Goal: Task Accomplishment & Management: Complete application form

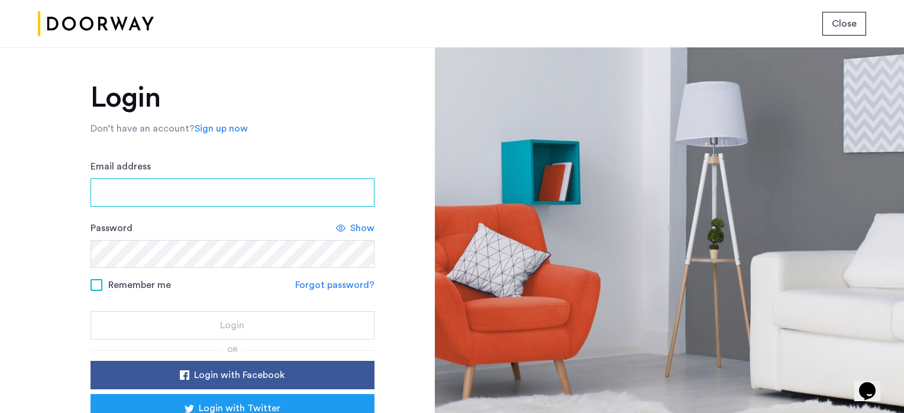
click at [120, 194] on input "Email address" at bounding box center [233, 192] width 284 height 28
type input "**********"
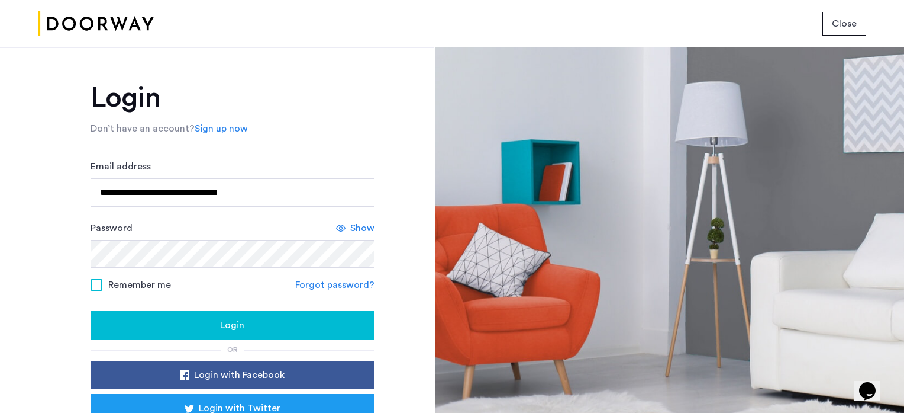
click at [227, 325] on span "Login" at bounding box center [232, 325] width 24 height 14
click at [317, 282] on link "Forgot password?" at bounding box center [334, 285] width 79 height 14
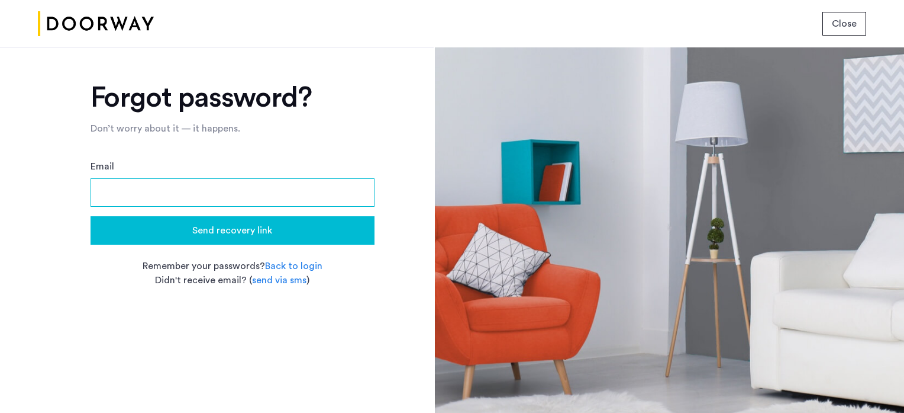
click at [118, 193] on input "Email" at bounding box center [233, 192] width 284 height 28
click at [261, 227] on span "Send recovery link" at bounding box center [232, 230] width 80 height 14
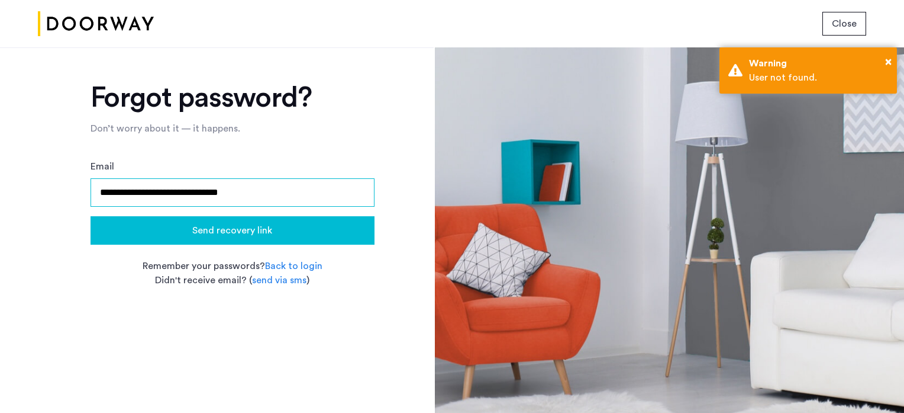
click at [255, 194] on input "**********" at bounding box center [233, 192] width 284 height 28
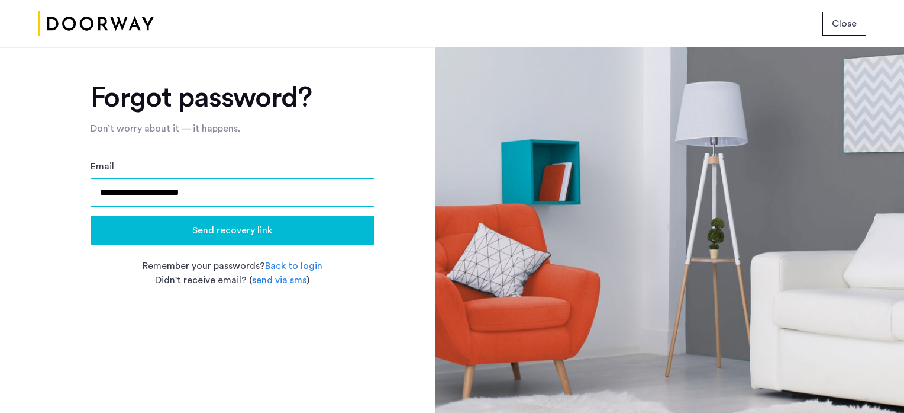
type input "**********"
click at [281, 263] on link "Back to login" at bounding box center [293, 266] width 57 height 14
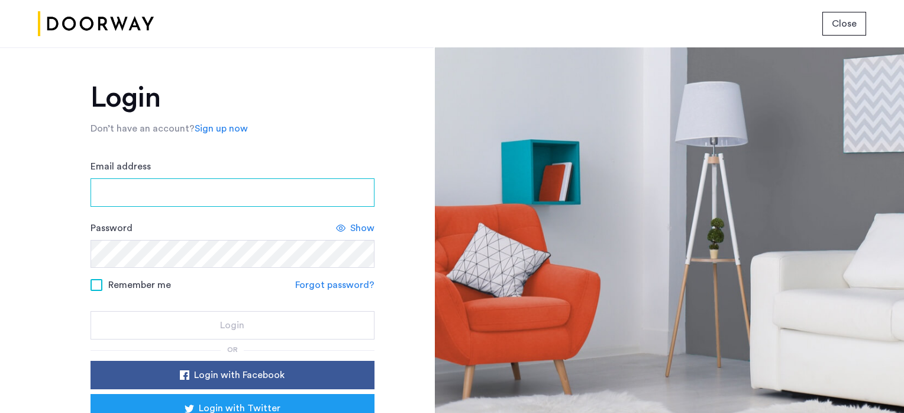
click at [114, 196] on input "Email address" at bounding box center [233, 192] width 284 height 28
type input "**********"
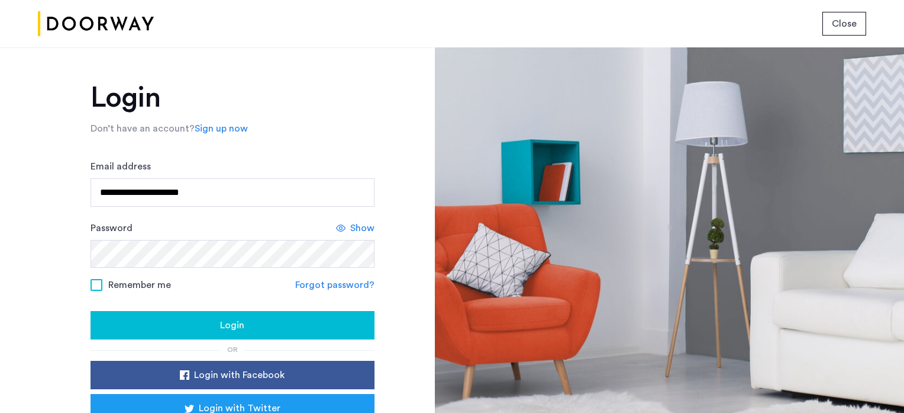
click at [234, 318] on span "Login" at bounding box center [232, 325] width 24 height 14
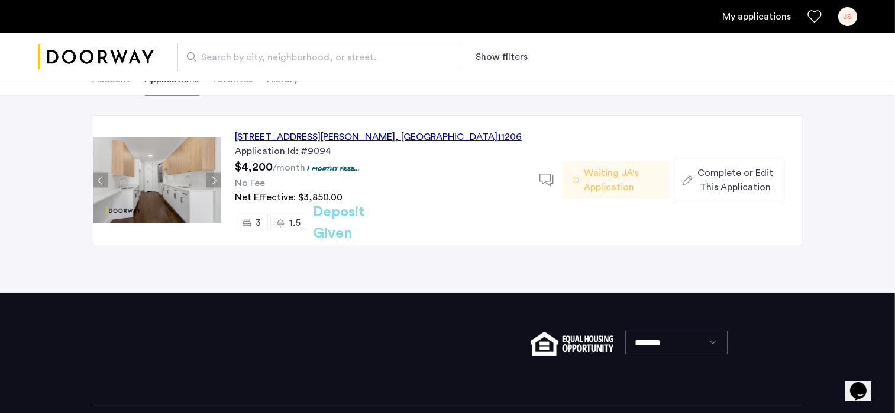
scroll to position [12, 0]
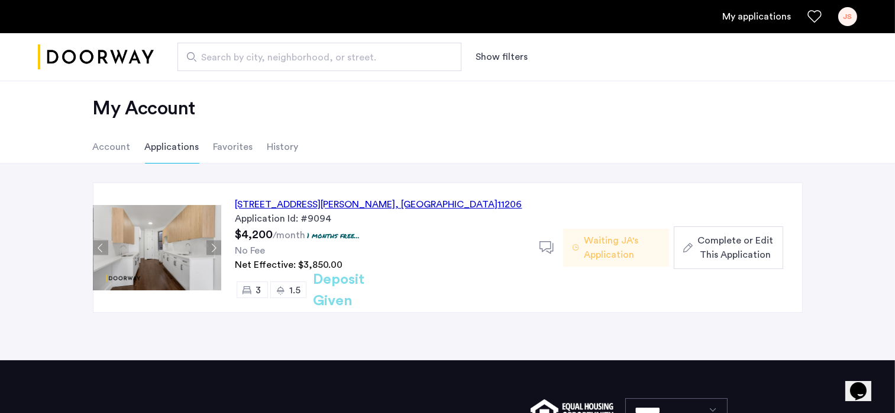
click at [221, 150] on li "Favorites" at bounding box center [234, 146] width 40 height 33
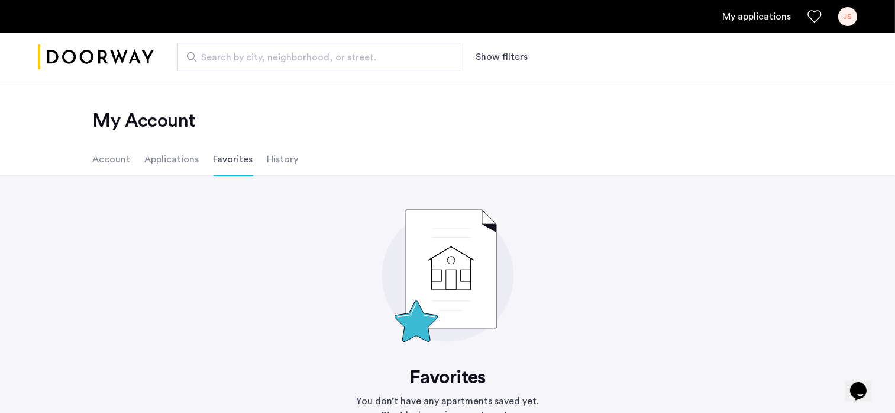
click at [275, 158] on li "History" at bounding box center [283, 159] width 31 height 33
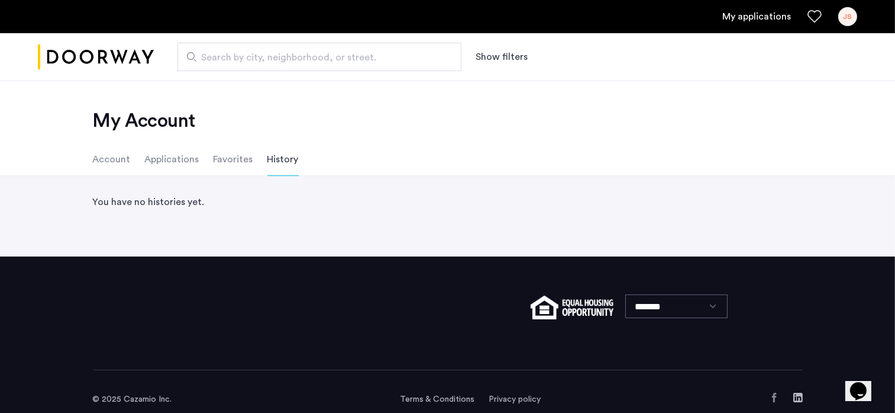
click at [166, 158] on li "Applications" at bounding box center [172, 159] width 54 height 33
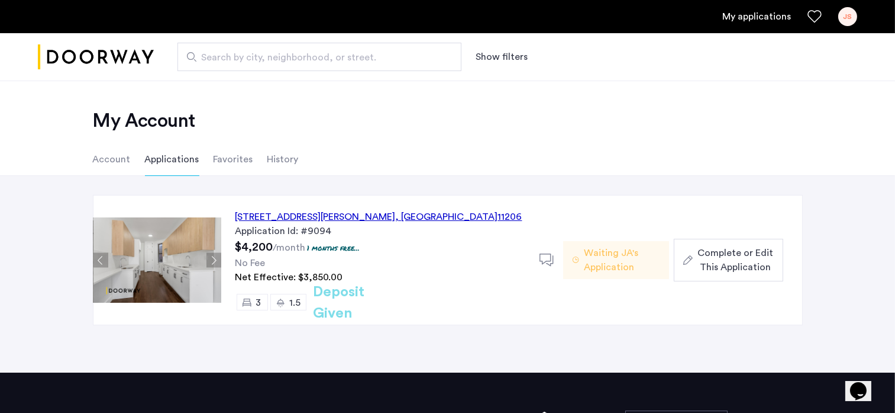
click at [602, 256] on span "Waiting JA's Application" at bounding box center [622, 260] width 76 height 28
click at [723, 259] on span "Complete or Edit This Application" at bounding box center [736, 260] width 76 height 28
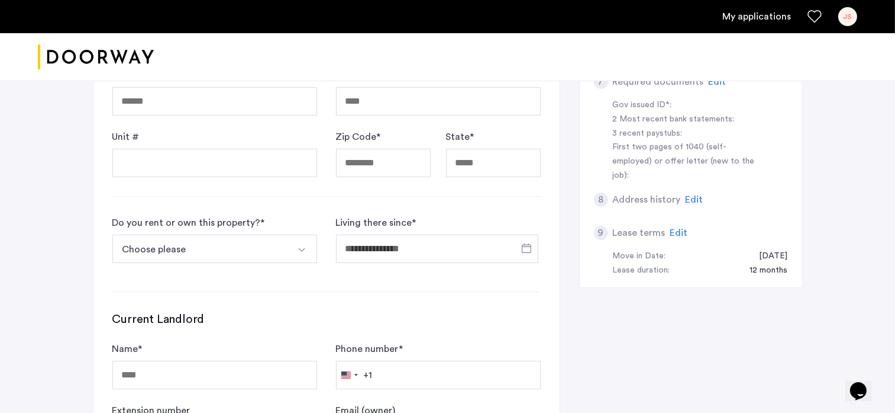
scroll to position [296, 0]
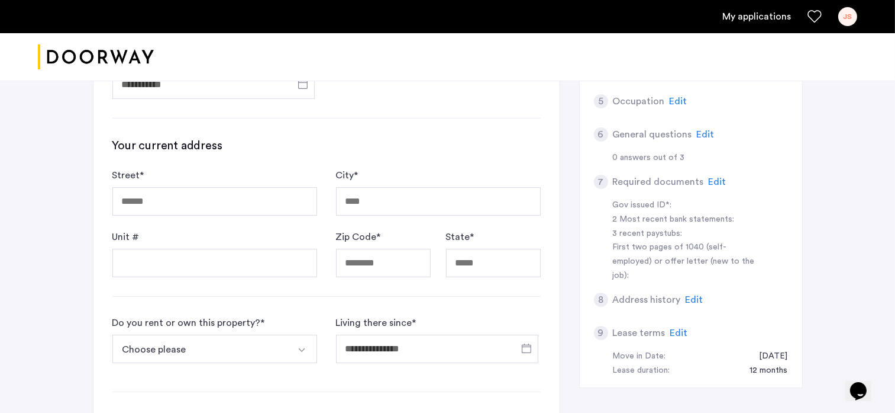
click at [304, 345] on img "Select option" at bounding box center [301, 349] width 9 height 9
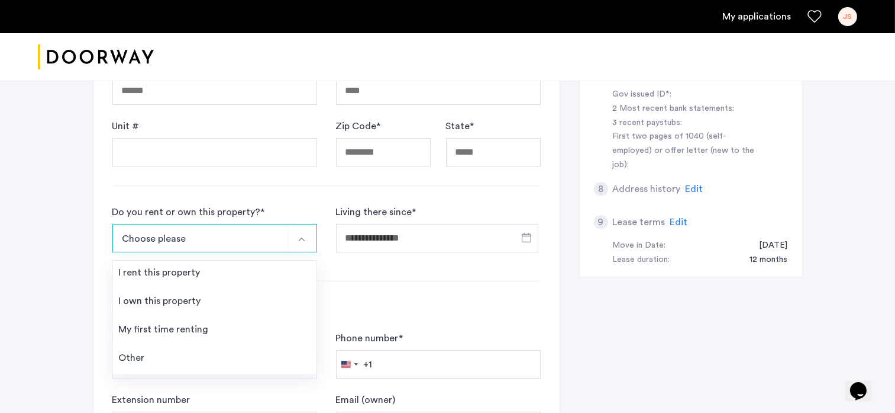
scroll to position [414, 0]
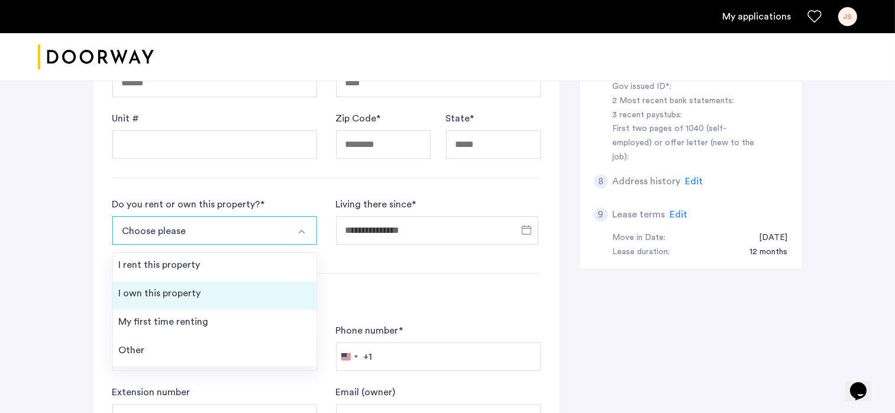
click at [161, 292] on div "I own this property" at bounding box center [160, 293] width 82 height 14
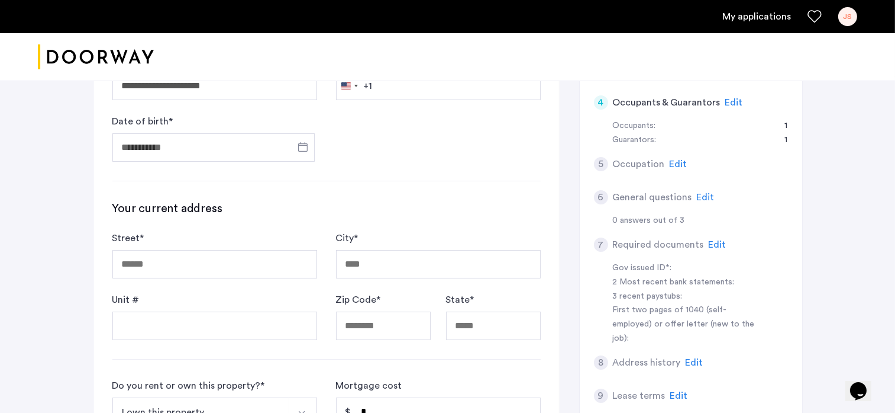
scroll to position [118, 0]
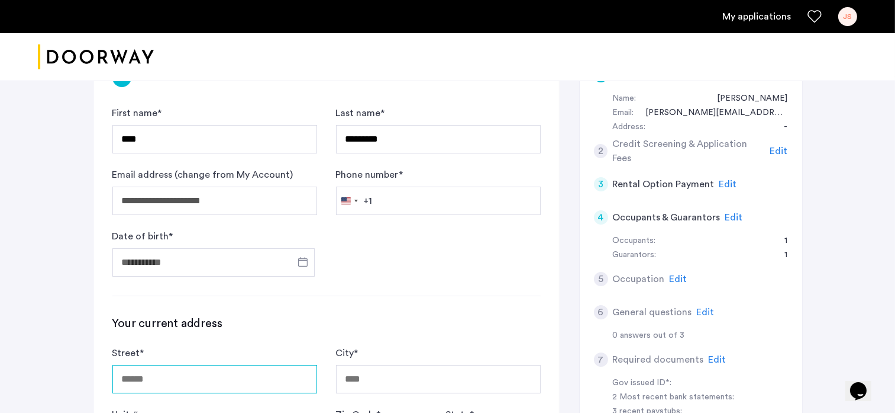
click at [150, 382] on input "Street *" at bounding box center [214, 379] width 205 height 28
type input "**********"
click at [359, 375] on input "City *" at bounding box center [438, 379] width 205 height 28
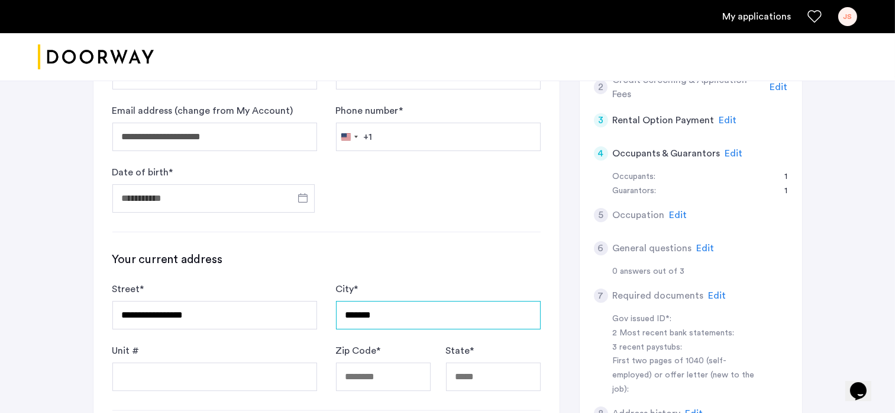
scroll to position [296, 0]
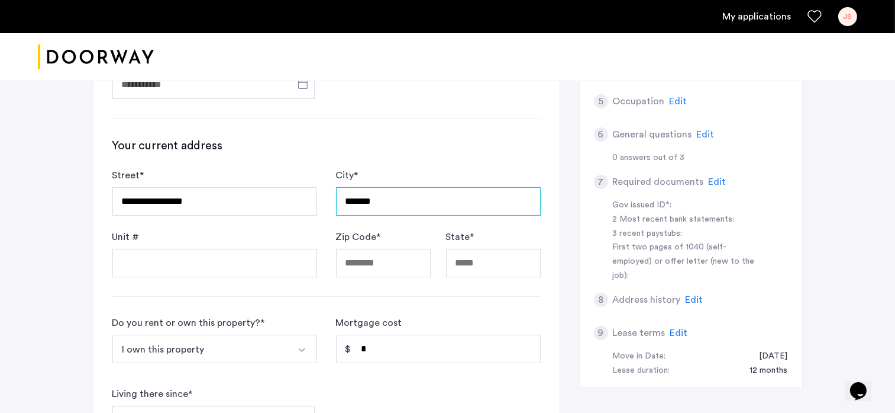
type input "*******"
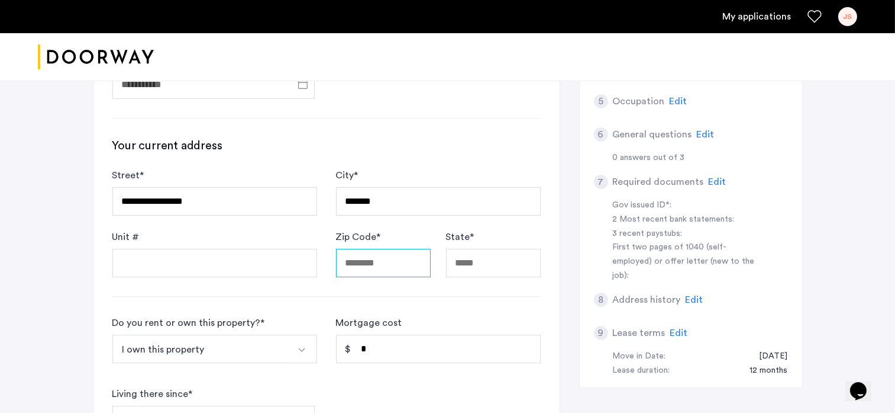
click at [362, 267] on input "Zip Code *" at bounding box center [383, 263] width 95 height 28
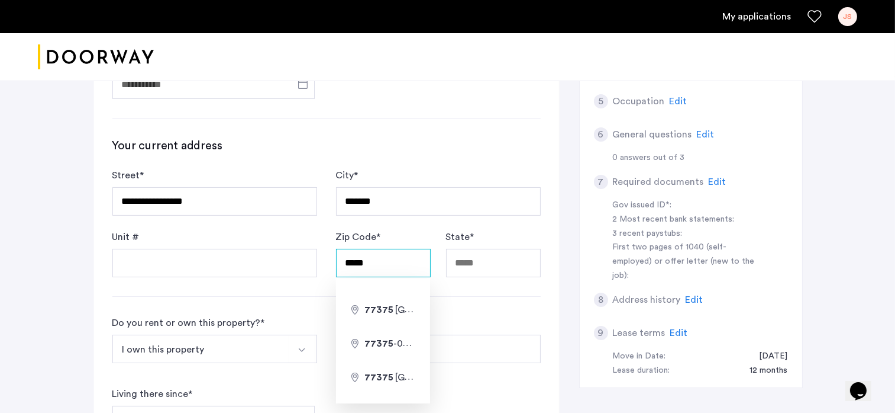
type input "*****"
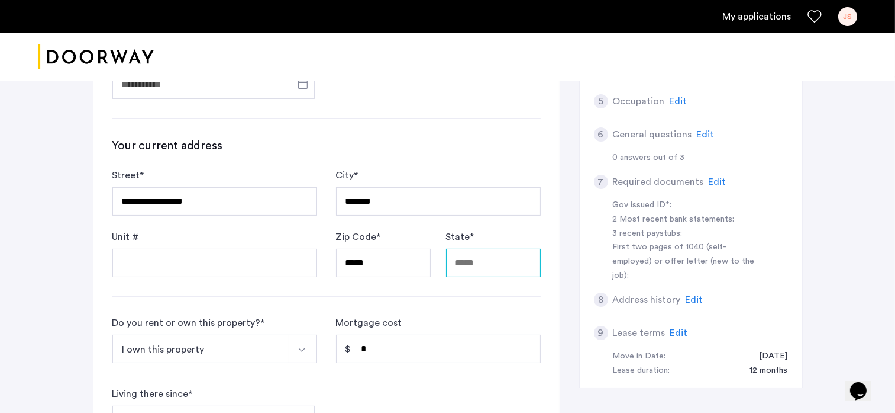
click at [468, 266] on input "State *" at bounding box center [493, 263] width 95 height 28
type input "*"
type input "**"
click at [315, 389] on div "Living there since *" at bounding box center [214, 409] width 205 height 47
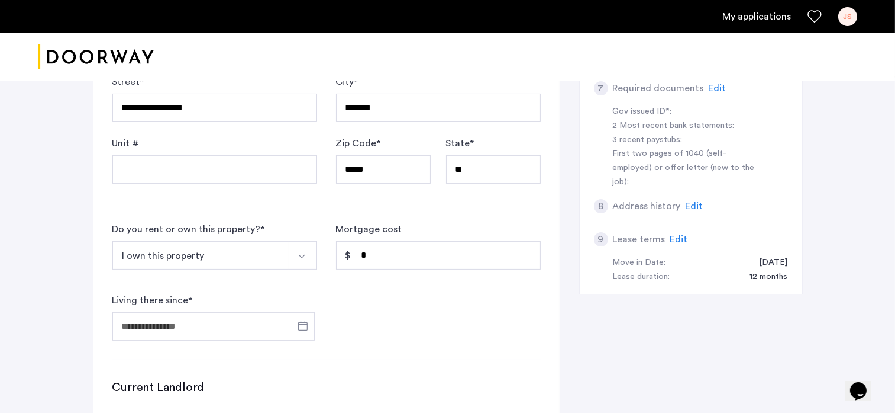
scroll to position [414, 0]
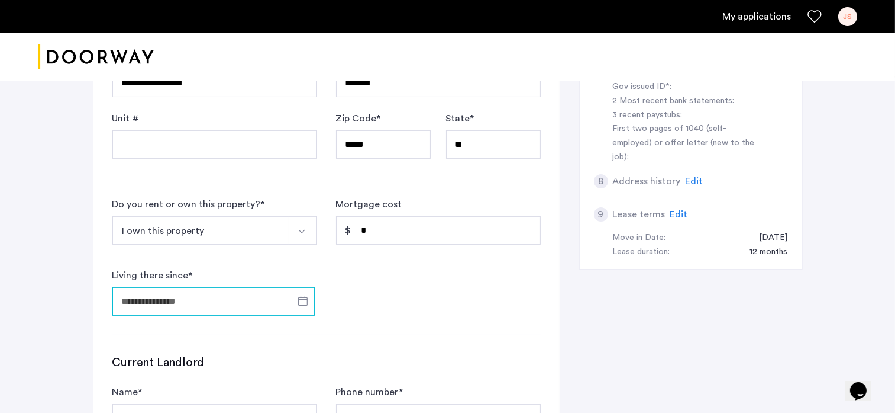
click at [208, 299] on input "Living there since *" at bounding box center [213, 301] width 202 height 28
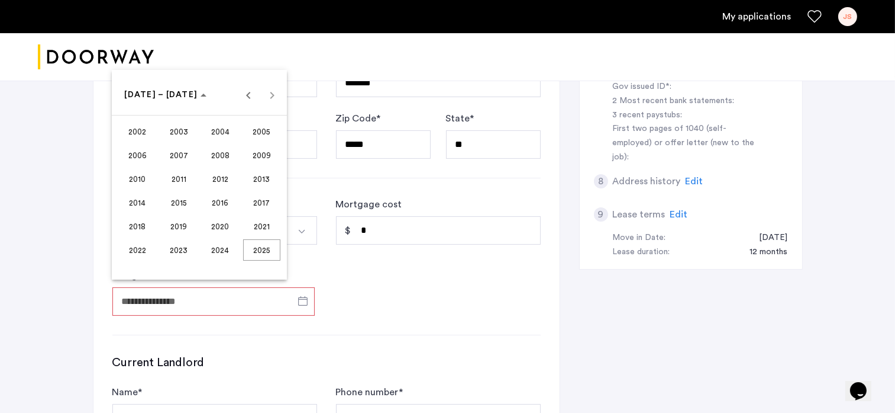
click at [256, 127] on span "2005" at bounding box center [261, 131] width 37 height 21
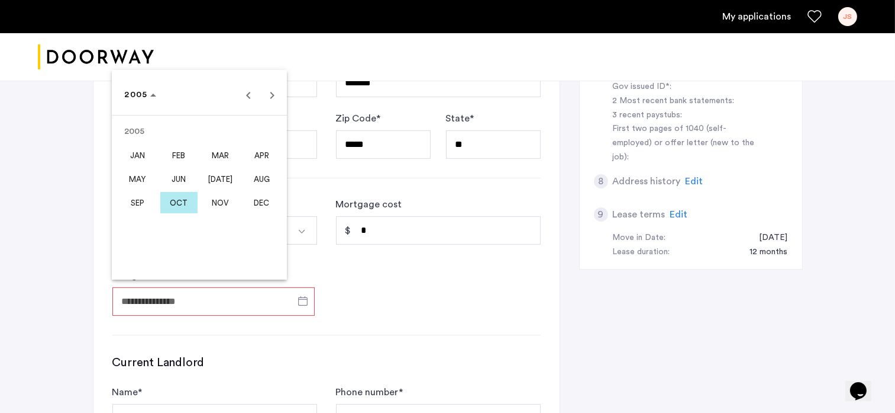
click at [179, 201] on span "OCT" at bounding box center [178, 202] width 37 height 21
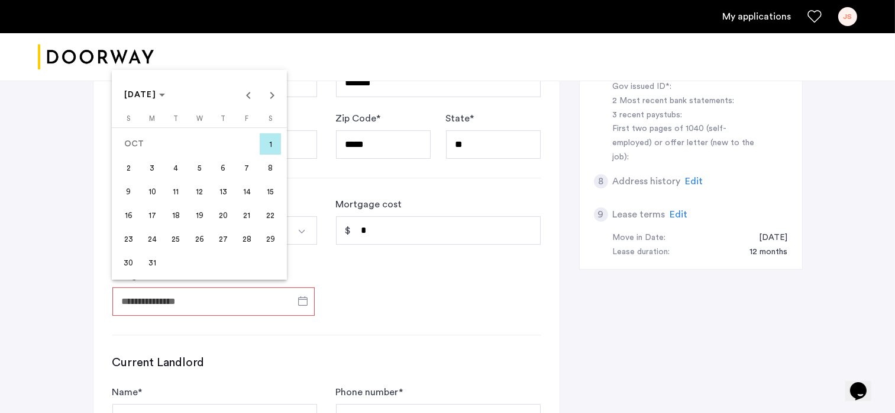
click at [270, 141] on span "1" at bounding box center [270, 143] width 21 height 21
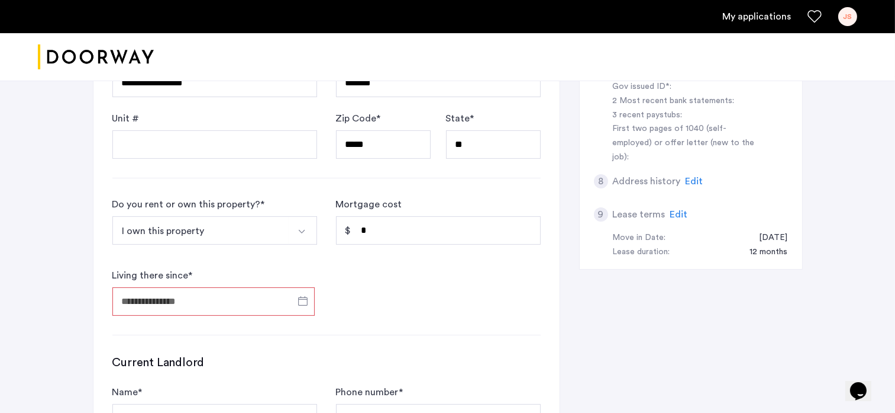
type input "**********"
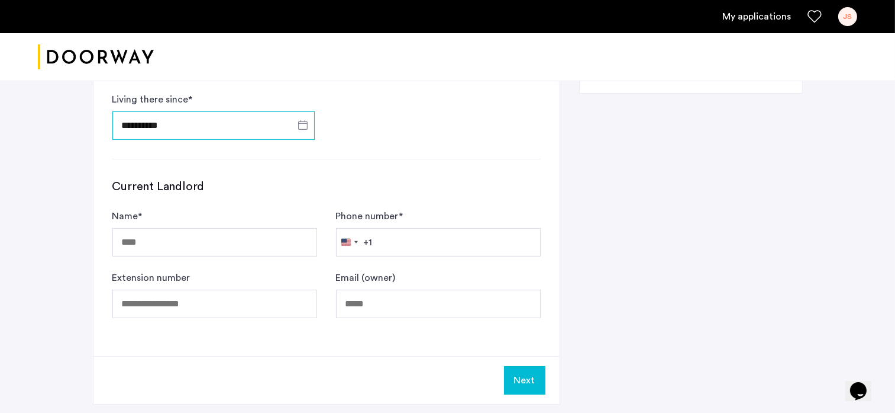
scroll to position [592, 0]
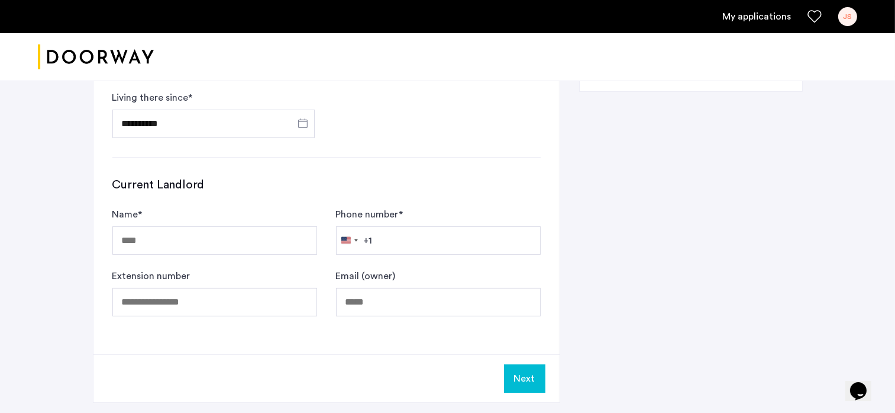
click at [533, 382] on button "Next" at bounding box center [524, 378] width 41 height 28
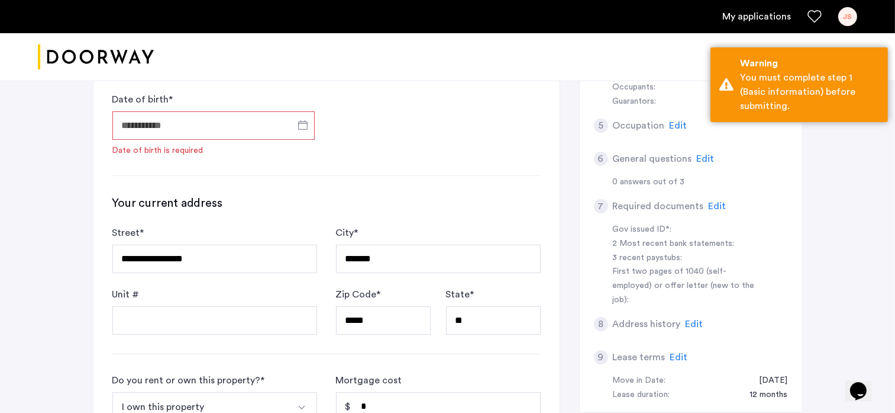
scroll to position [270, 0]
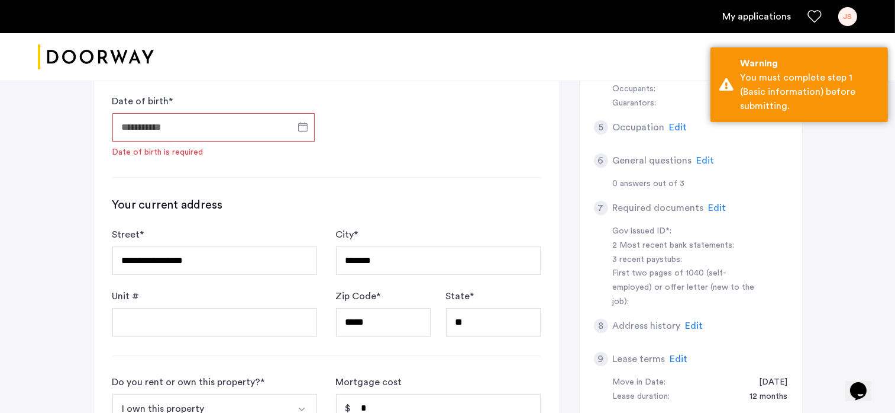
click at [249, 118] on input "Date of birth *" at bounding box center [213, 127] width 202 height 28
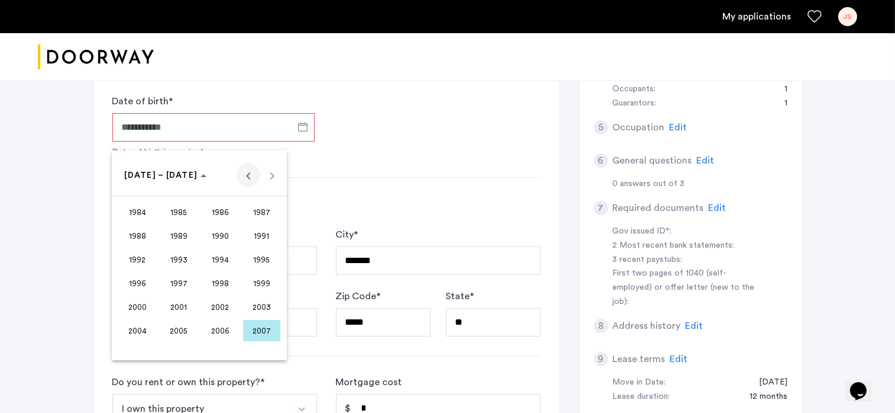
click at [249, 175] on span "Previous 24 years" at bounding box center [249, 175] width 24 height 24
click at [270, 178] on span "Next 24 years" at bounding box center [272, 175] width 24 height 24
click at [143, 233] on span "1964" at bounding box center [137, 235] width 37 height 21
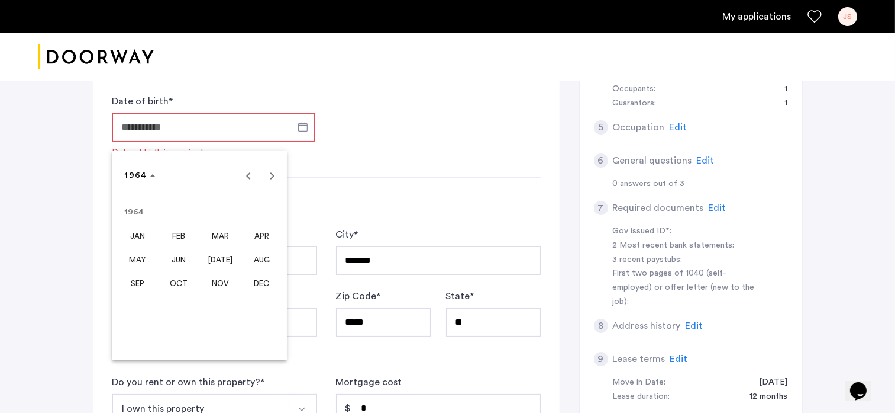
click at [217, 236] on span "MAR" at bounding box center [220, 235] width 37 height 21
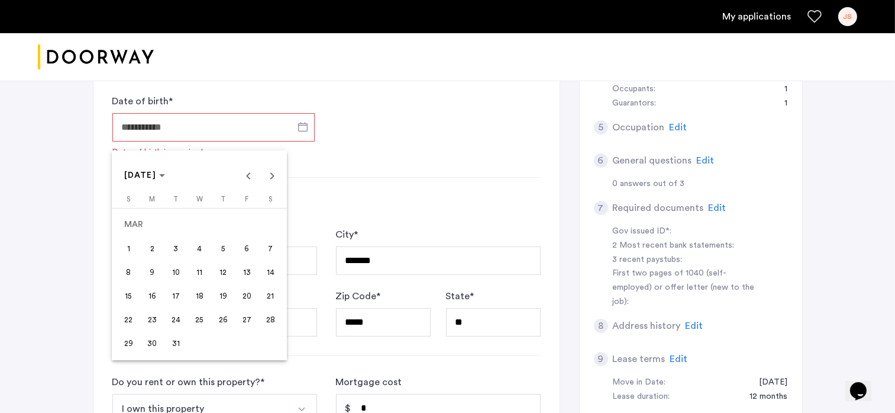
click at [178, 316] on span "24" at bounding box center [175, 318] width 21 height 21
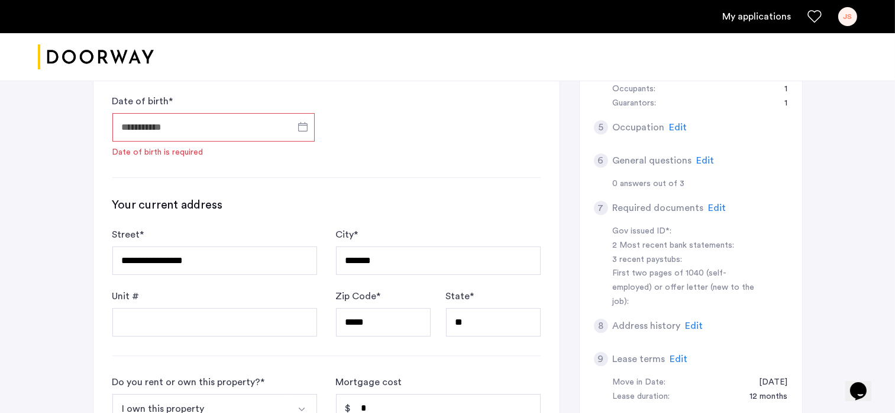
type input "**********"
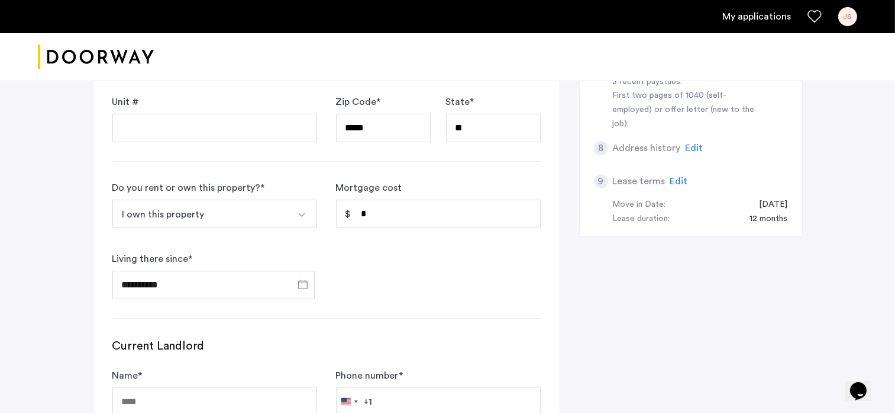
scroll to position [684, 0]
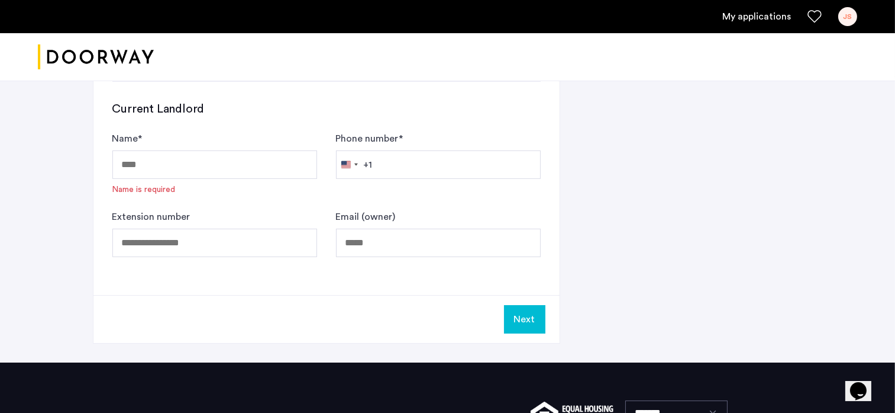
click at [518, 310] on button "Next" at bounding box center [524, 319] width 41 height 28
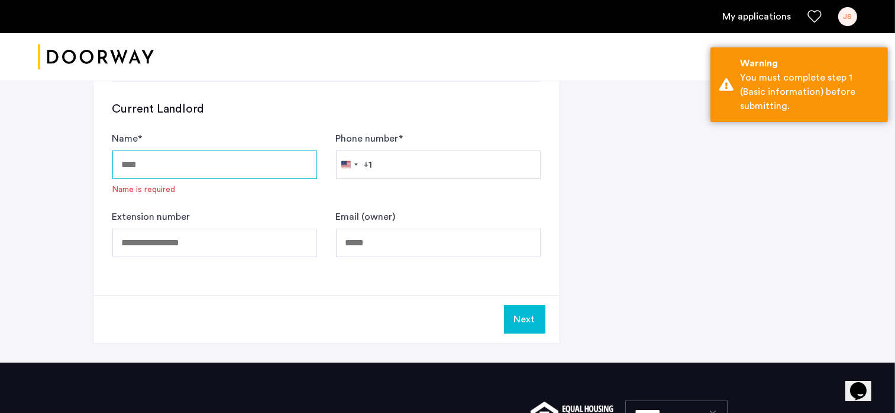
click at [143, 157] on input "Name *" at bounding box center [214, 164] width 205 height 28
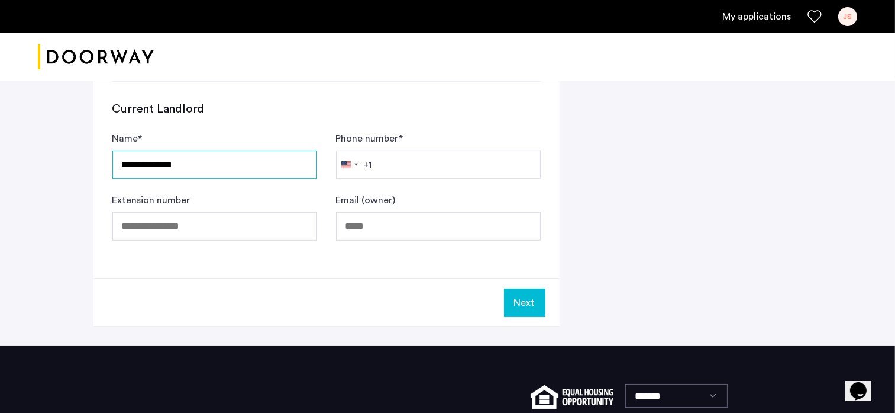
type input "**********"
click at [522, 295] on button "Next" at bounding box center [524, 302] width 41 height 28
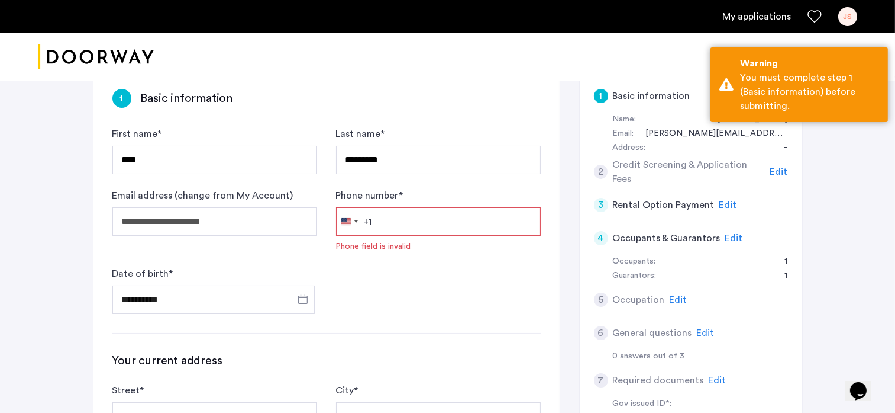
scroll to position [92, 0]
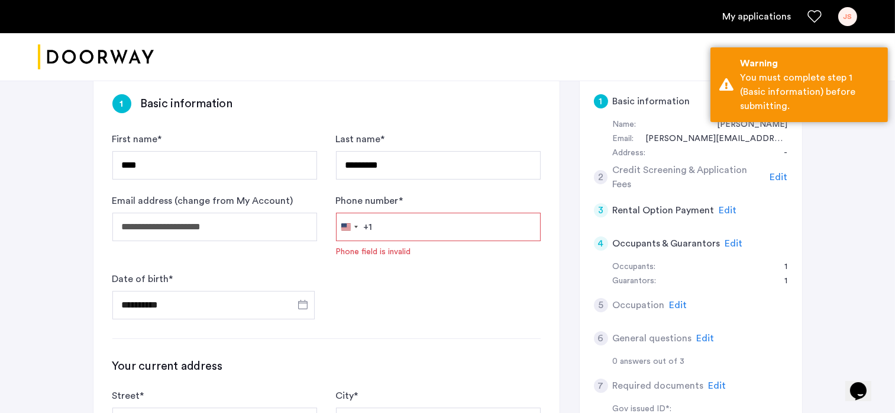
click at [394, 231] on input "Phone number *" at bounding box center [438, 226] width 205 height 28
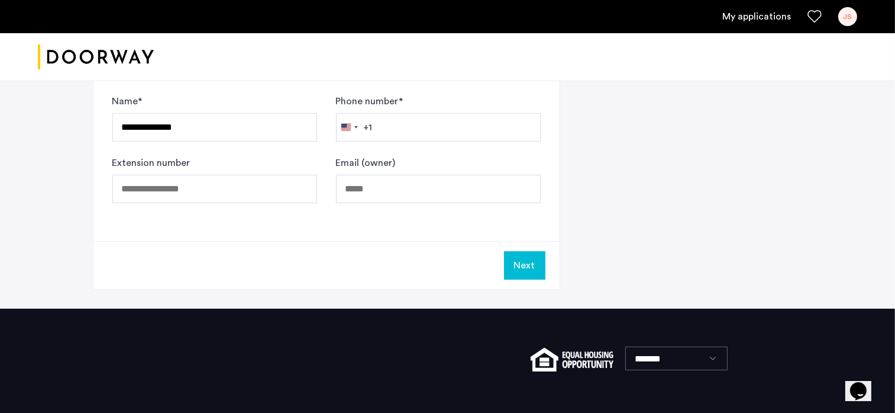
scroll to position [767, 0]
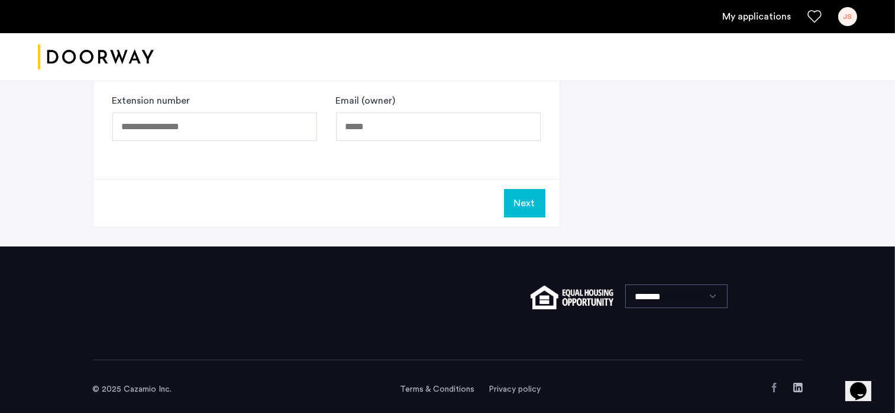
type input "**********"
click at [528, 195] on button "Next" at bounding box center [524, 203] width 41 height 28
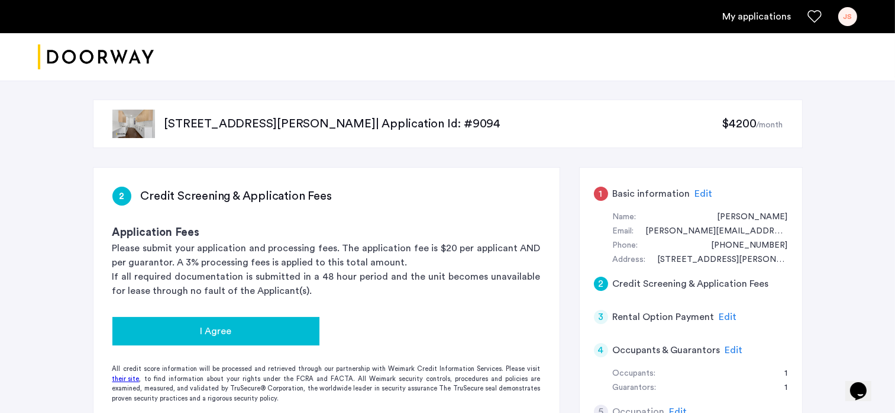
click at [241, 331] on div "I Agree" at bounding box center [216, 331] width 188 height 14
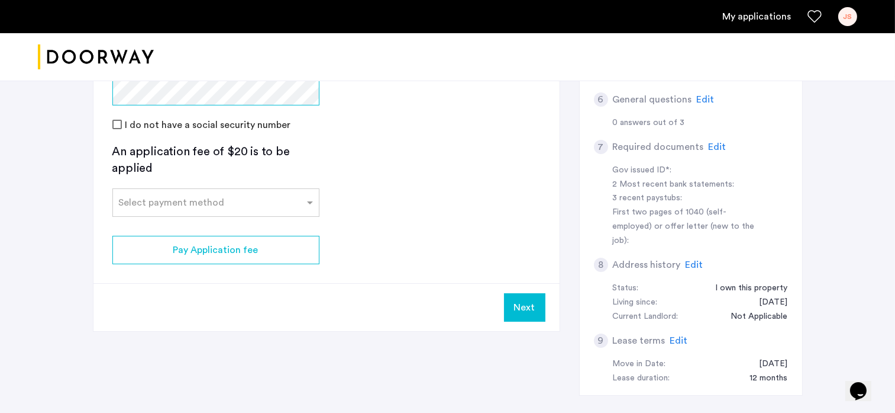
scroll to position [414, 0]
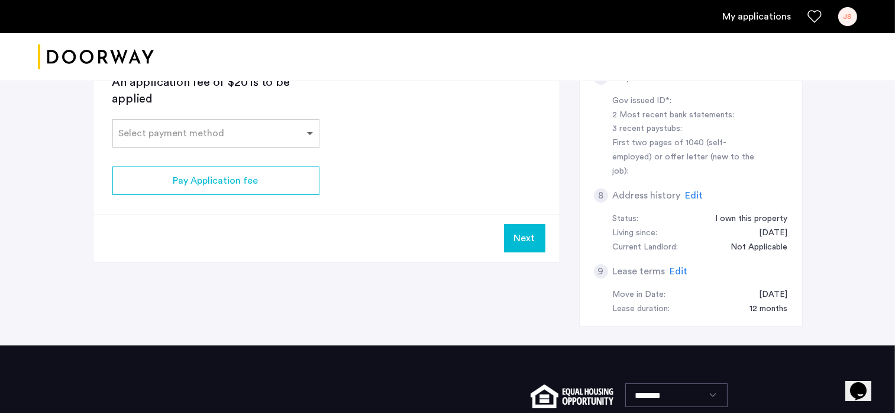
click at [308, 134] on span at bounding box center [311, 133] width 15 height 14
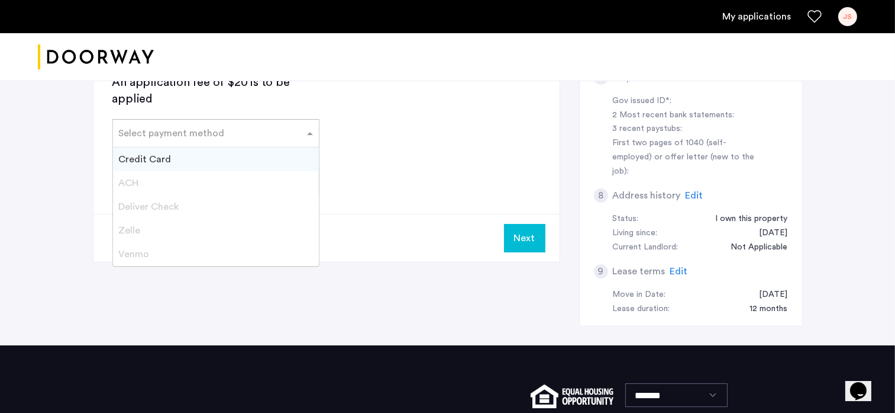
click at [137, 154] on span "Credit Card" at bounding box center [145, 158] width 53 height 9
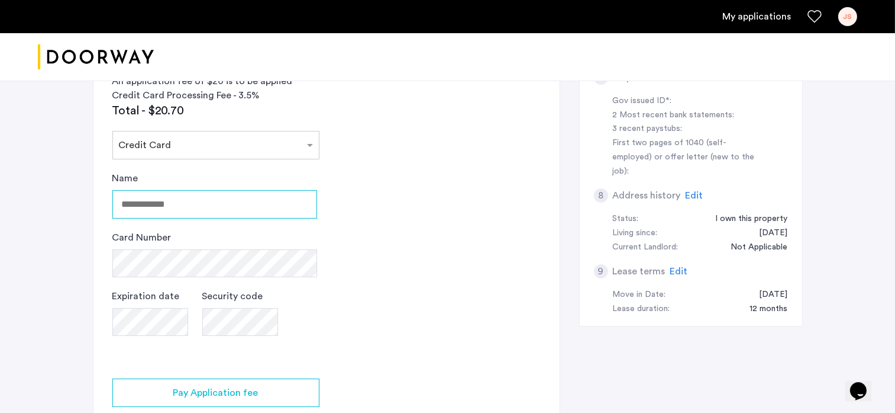
click at [183, 204] on input "Name" at bounding box center [214, 204] width 205 height 28
type input "**********"
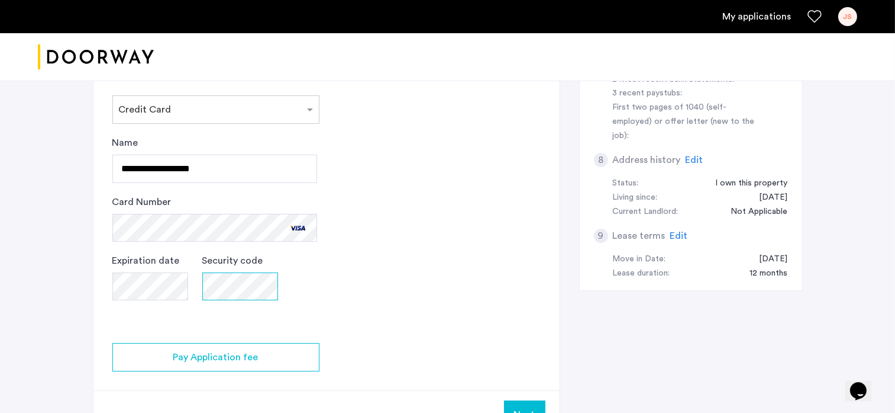
scroll to position [473, 0]
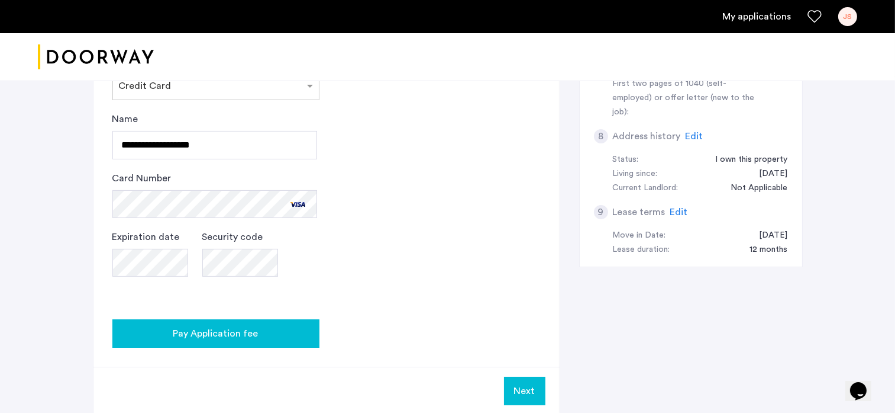
click at [266, 331] on div "Pay Application fee" at bounding box center [216, 333] width 188 height 14
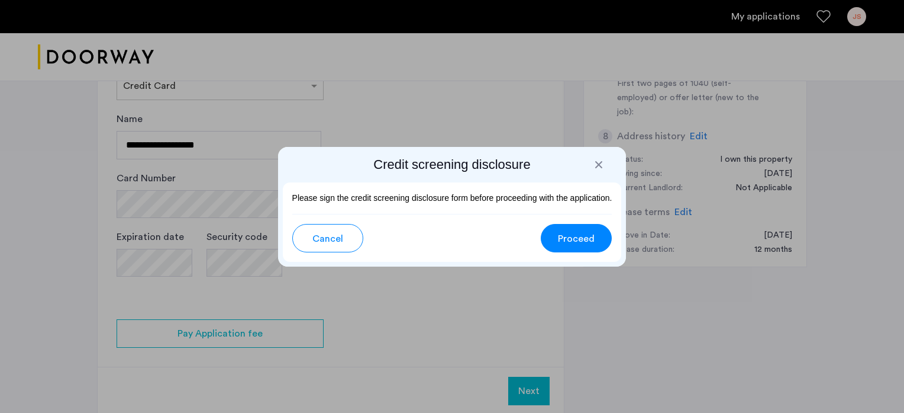
click at [572, 239] on span "Proceed" at bounding box center [576, 238] width 37 height 14
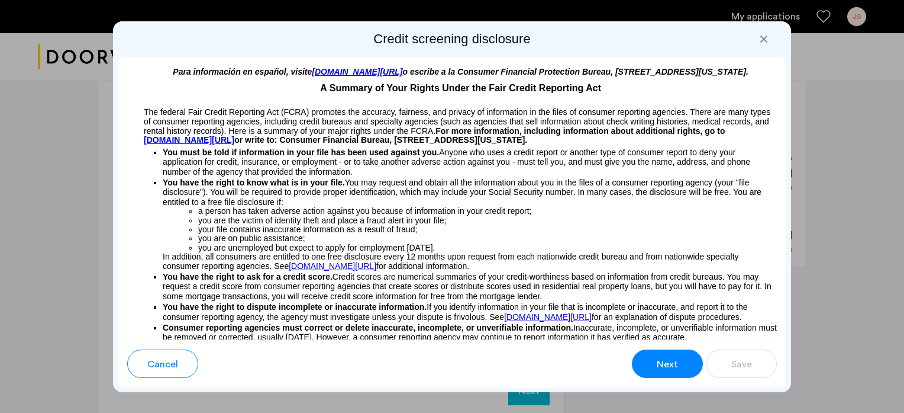
click at [671, 364] on span "Next" at bounding box center [667, 364] width 21 height 14
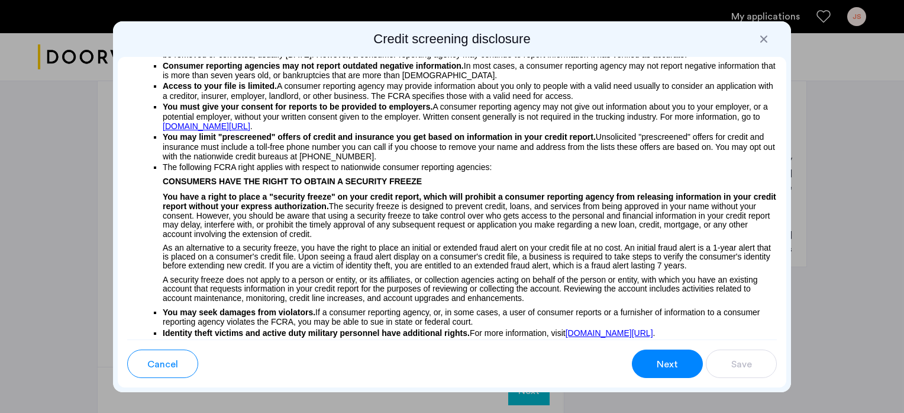
click at [671, 364] on span "Next" at bounding box center [667, 364] width 21 height 14
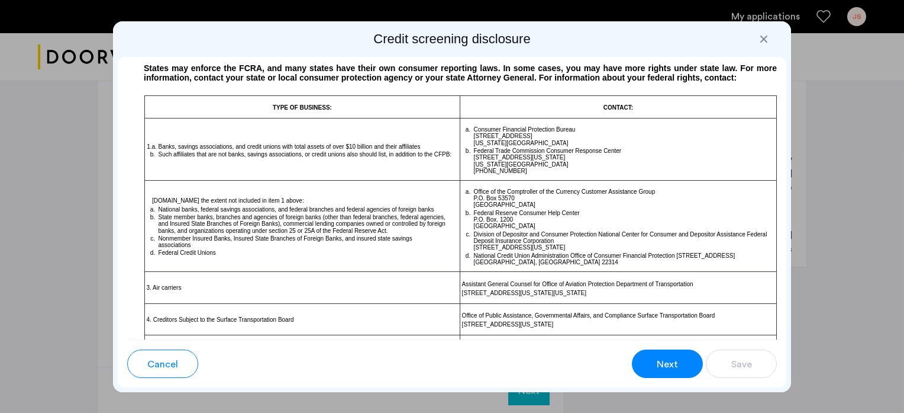
click at [671, 364] on span "Next" at bounding box center [667, 364] width 21 height 14
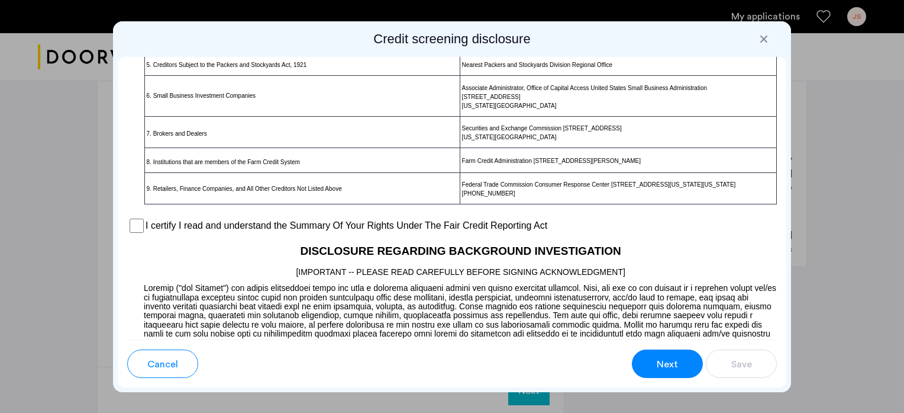
click at [671, 364] on span "Next" at bounding box center [667, 364] width 21 height 14
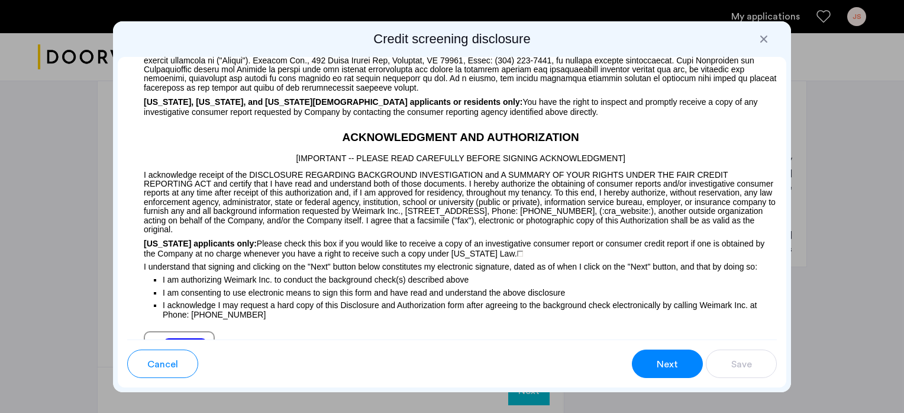
scroll to position [882, 0]
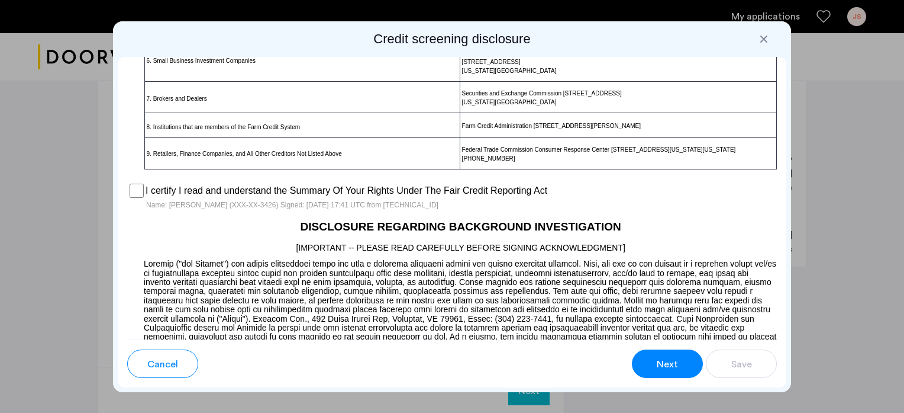
click at [675, 367] on span "Next" at bounding box center [667, 364] width 21 height 14
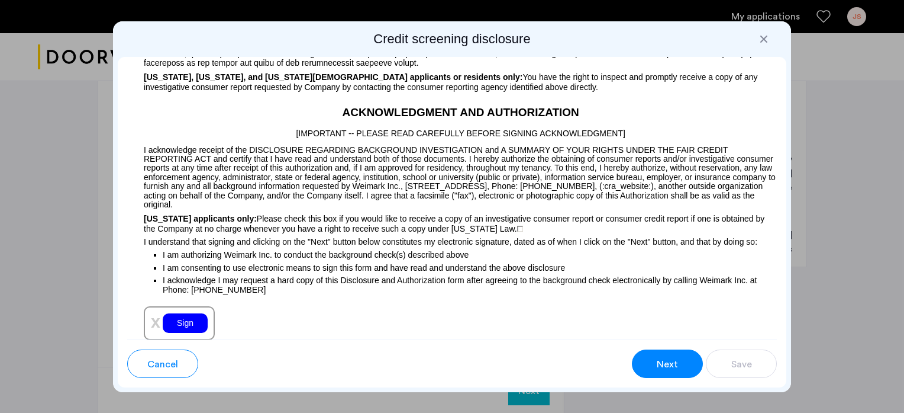
click at [675, 367] on span "Next" at bounding box center [667, 364] width 21 height 14
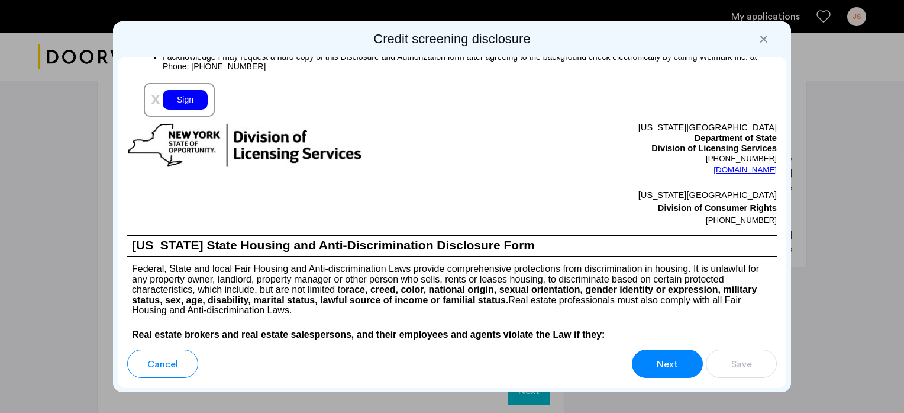
scroll to position [1376, 0]
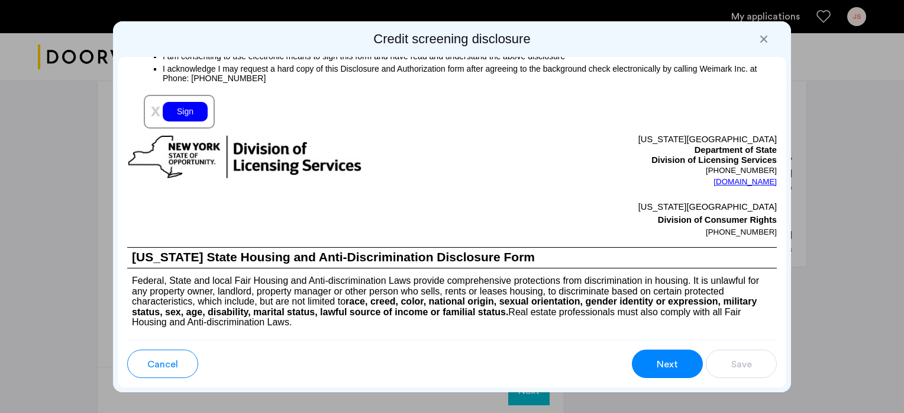
click at [190, 121] on div "Sign" at bounding box center [185, 112] width 45 height 20
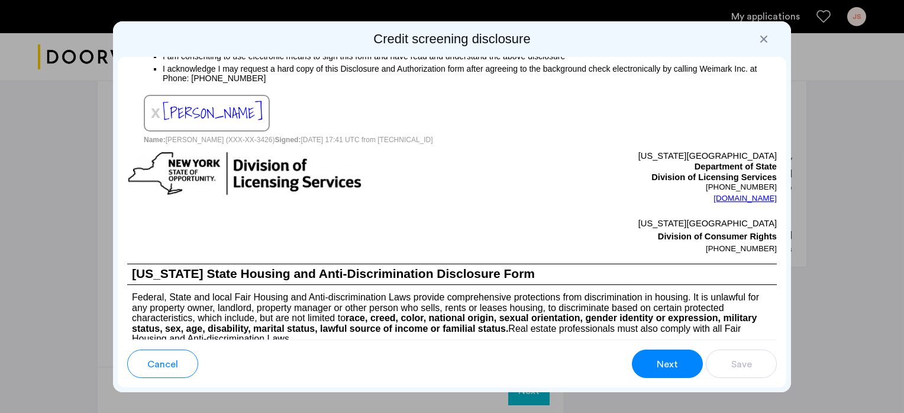
click at [246, 131] on div "x [PERSON_NAME]" at bounding box center [207, 113] width 126 height 37
drag, startPoint x: 246, startPoint y: 135, endPoint x: 134, endPoint y: 124, distance: 113.0
click at [134, 124] on div "Para información en español, visite [DOMAIN_NAME][URL] o escribe a la Consumer …" at bounding box center [452, 198] width 669 height 282
drag, startPoint x: 134, startPoint y: 124, endPoint x: 413, endPoint y: 141, distance: 279.3
click at [413, 141] on div "Para información en español, visite [DOMAIN_NAME][URL] o escribe a la Consumer …" at bounding box center [452, 198] width 669 height 282
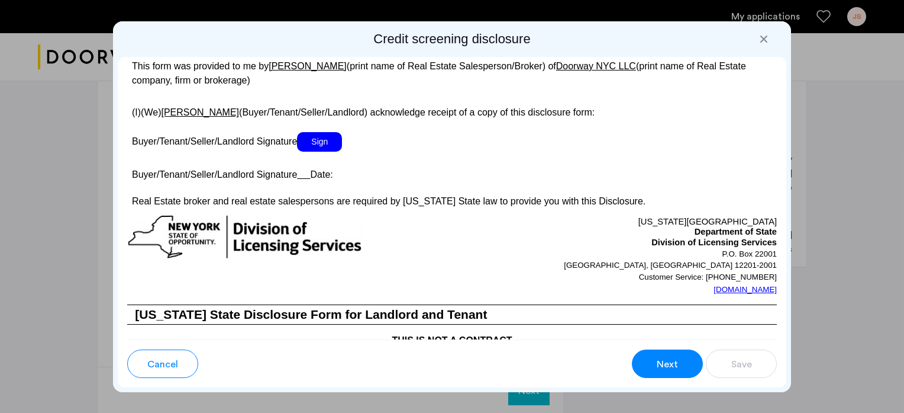
scroll to position [2205, 0]
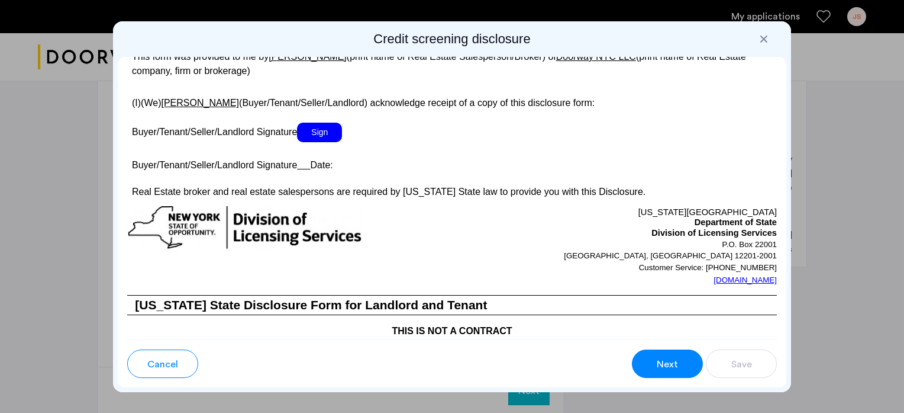
click at [656, 360] on button "Next" at bounding box center [667, 363] width 71 height 28
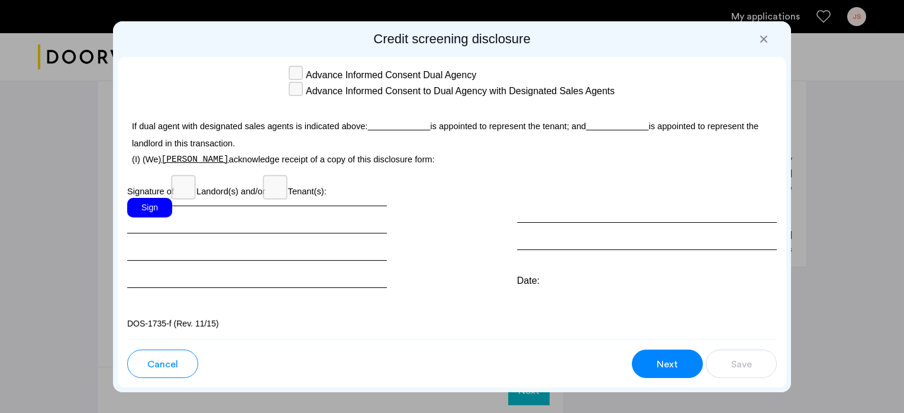
scroll to position [3475, 0]
click at [663, 364] on span "Next" at bounding box center [667, 364] width 21 height 14
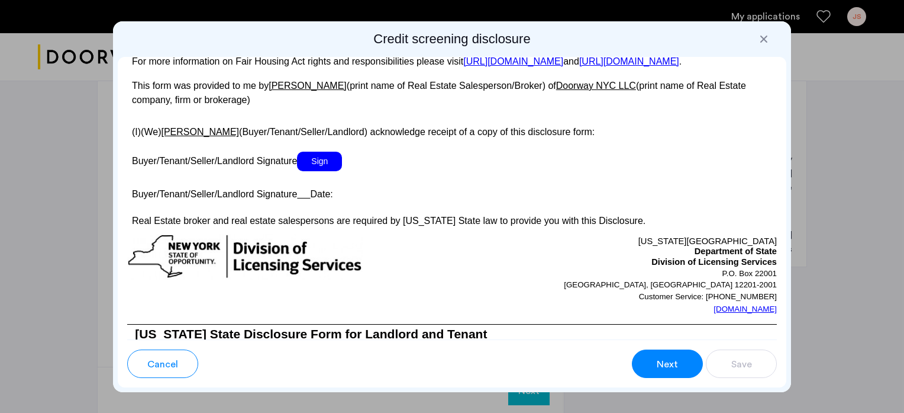
scroll to position [2170, 0]
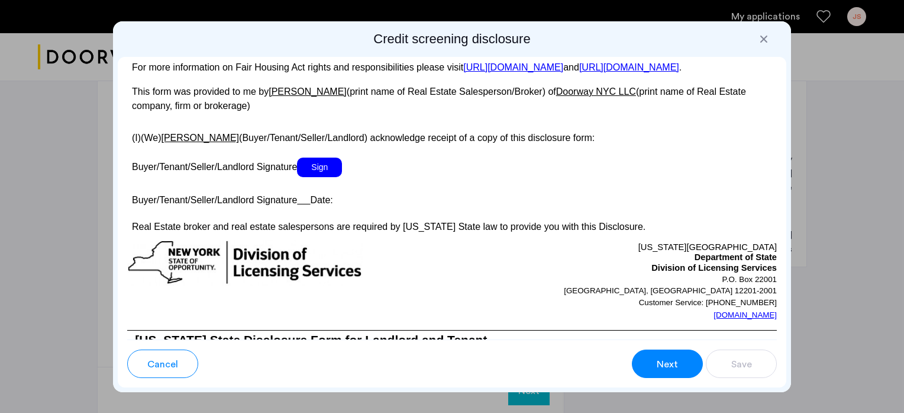
click at [315, 177] on span "Sign" at bounding box center [319, 167] width 45 height 20
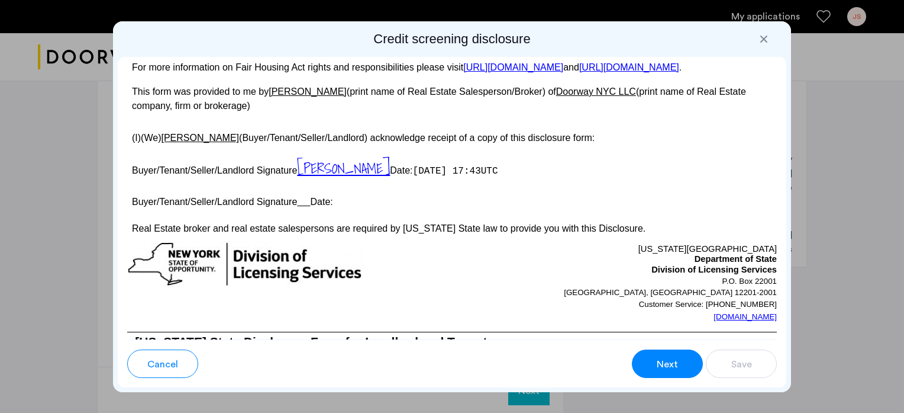
click at [656, 362] on button "Next" at bounding box center [667, 363] width 71 height 28
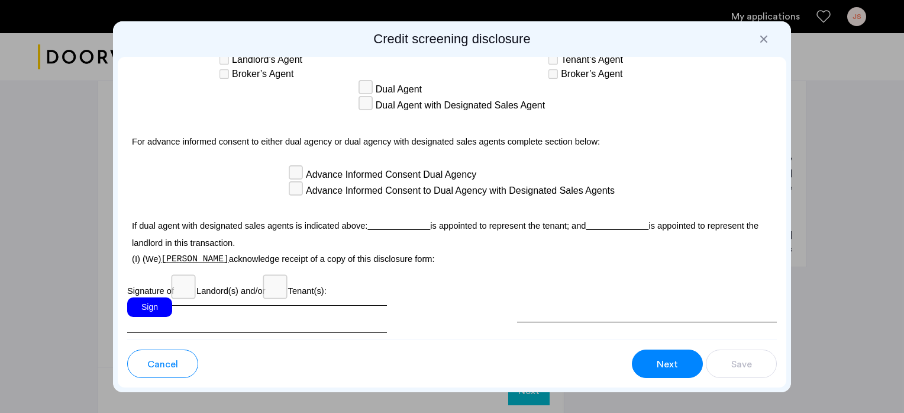
scroll to position [3476, 0]
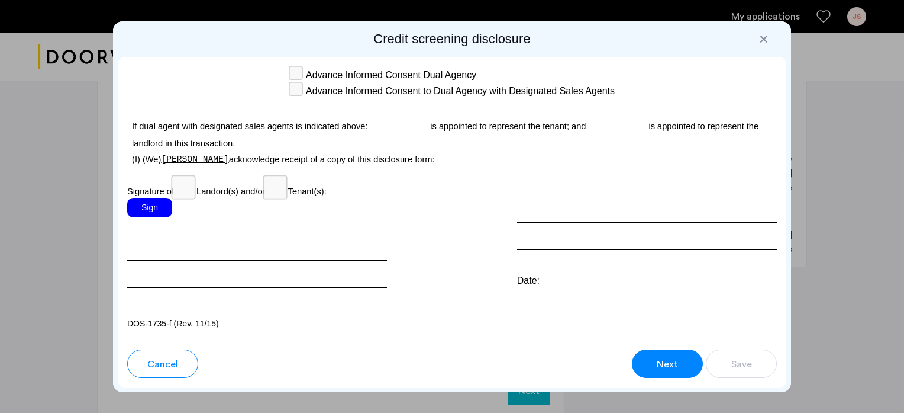
click at [156, 210] on div "Sign" at bounding box center [149, 208] width 45 height 20
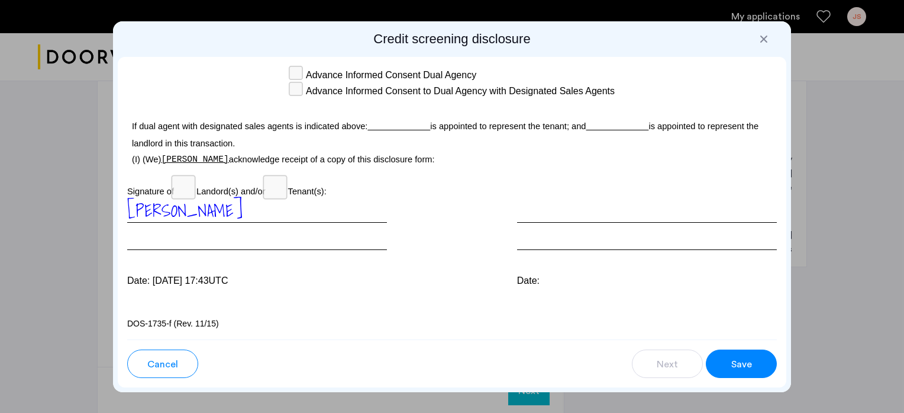
click at [742, 361] on span "Save" at bounding box center [742, 364] width 21 height 14
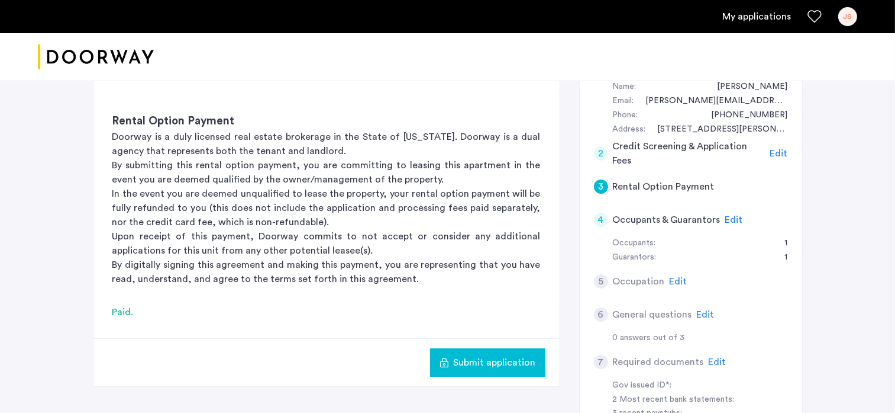
scroll to position [237, 0]
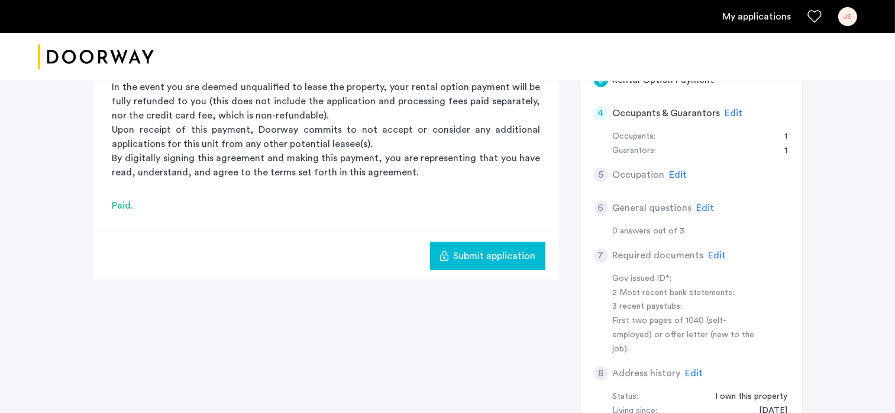
click at [495, 252] on span "Submit application" at bounding box center [495, 256] width 82 height 14
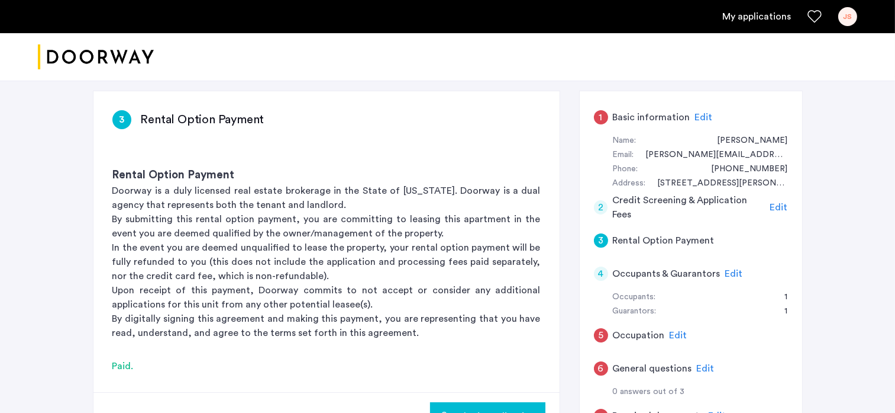
scroll to position [59, 0]
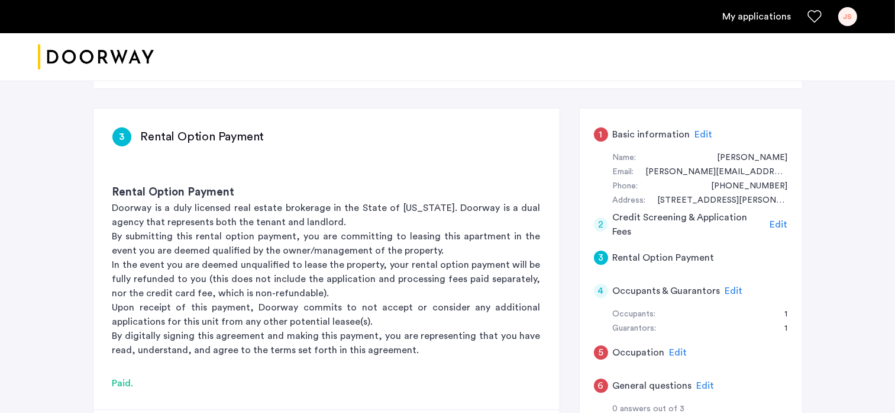
click at [698, 130] on span "Edit" at bounding box center [704, 134] width 18 height 9
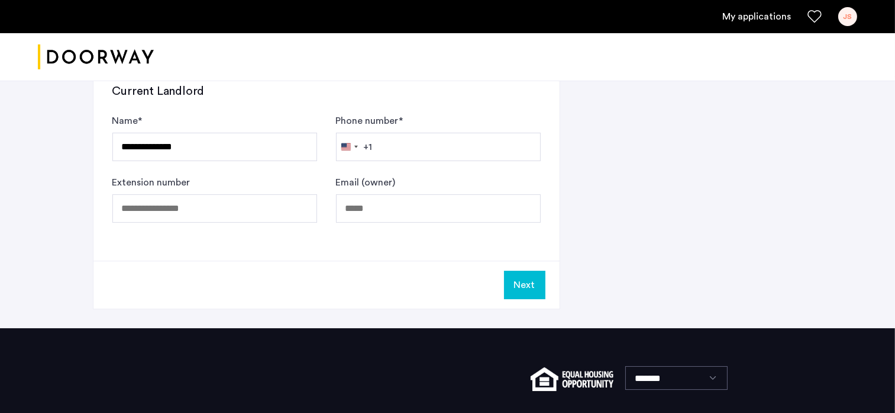
scroll to position [710, 0]
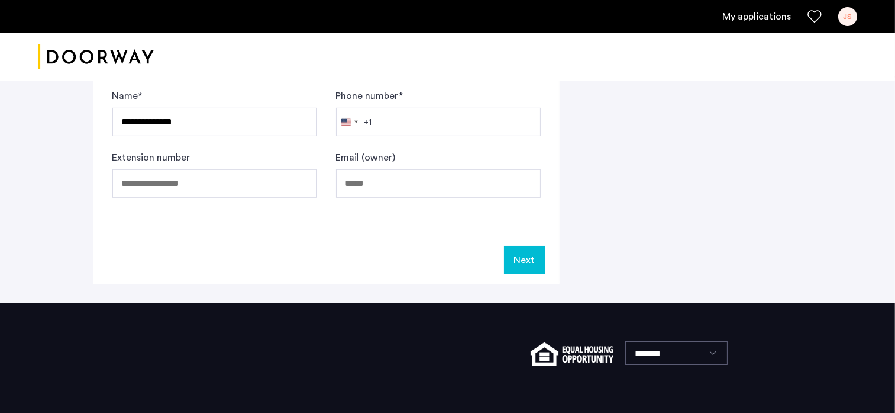
click at [532, 250] on button "Next" at bounding box center [524, 260] width 41 height 28
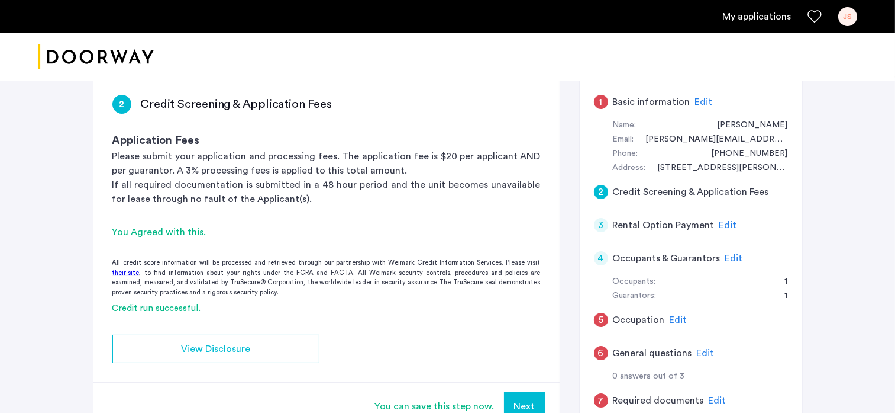
scroll to position [118, 0]
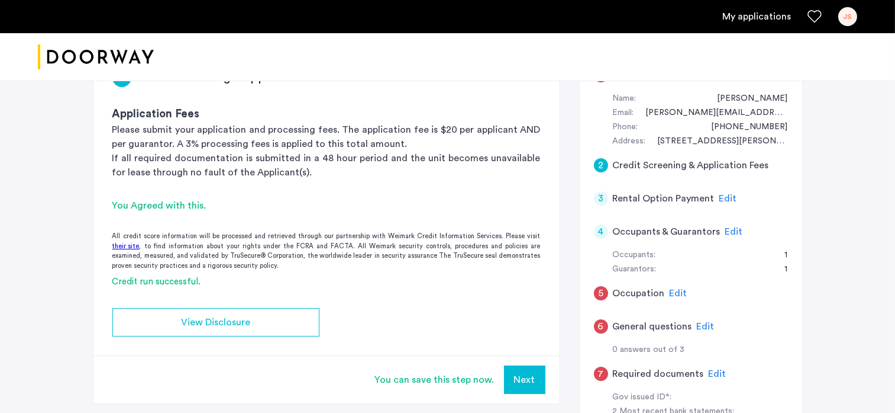
click at [521, 372] on button "Next" at bounding box center [524, 379] width 41 height 28
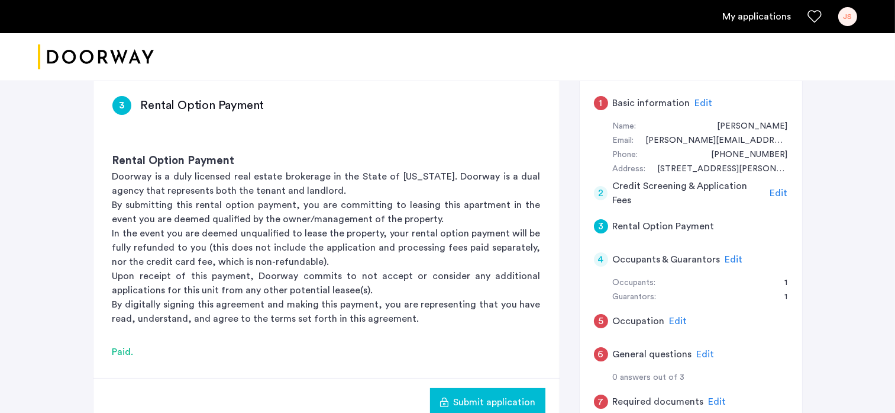
scroll to position [89, 0]
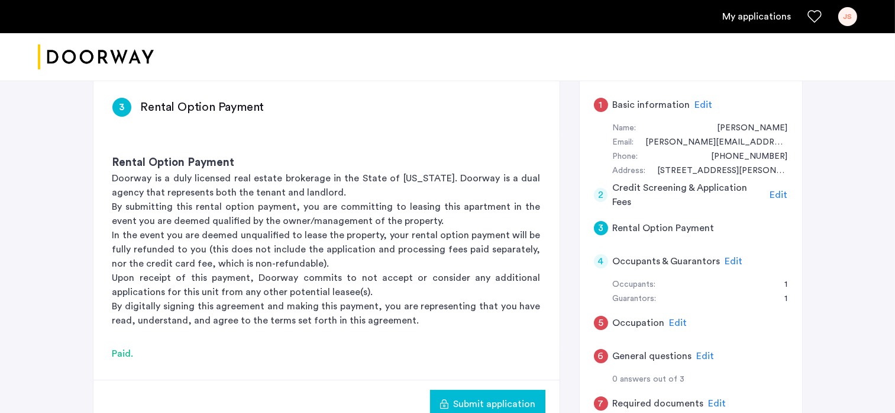
click at [673, 321] on span "Edit" at bounding box center [679, 322] width 18 height 9
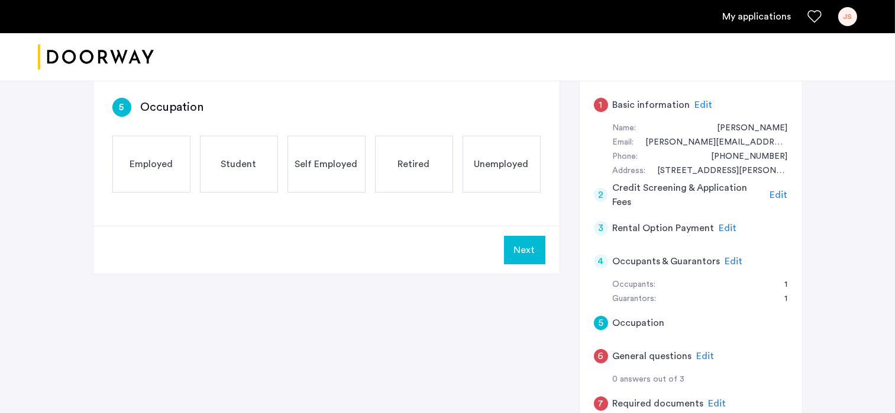
click at [167, 175] on div "Employed" at bounding box center [151, 164] width 78 height 57
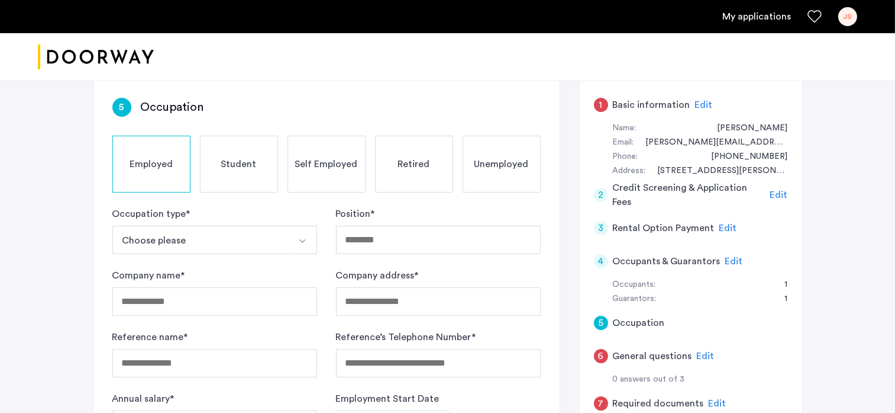
click at [303, 237] on img "Select option" at bounding box center [302, 240] width 9 height 9
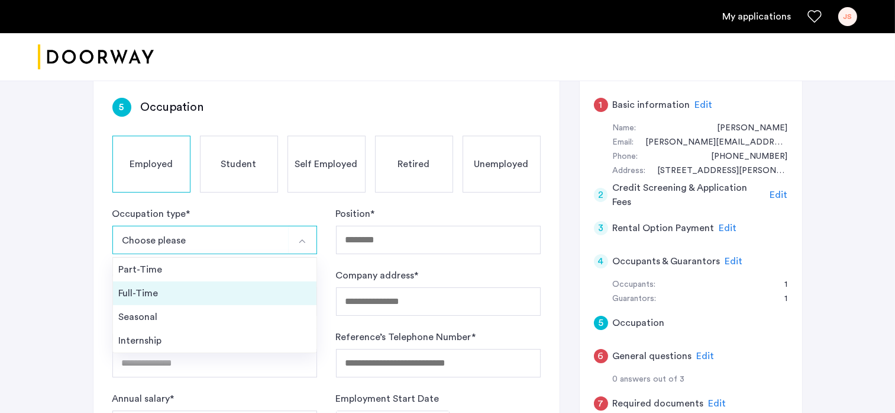
click at [161, 290] on div "Full-Time" at bounding box center [215, 293] width 192 height 14
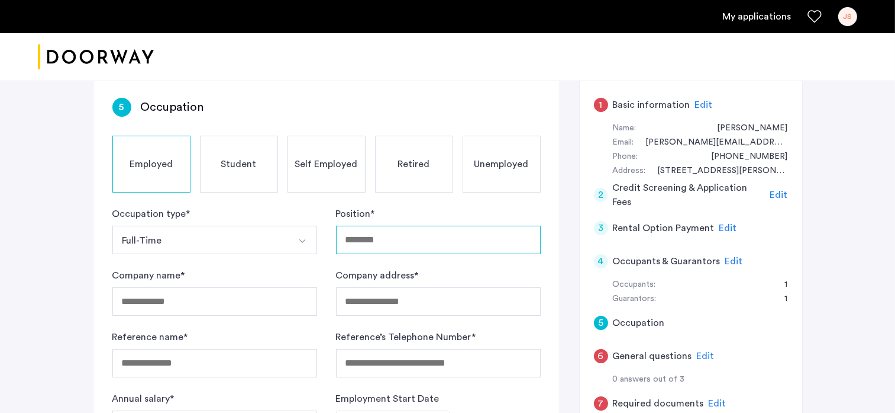
click at [374, 236] on input "Position *" at bounding box center [438, 239] width 205 height 28
type input "*"
type input "********"
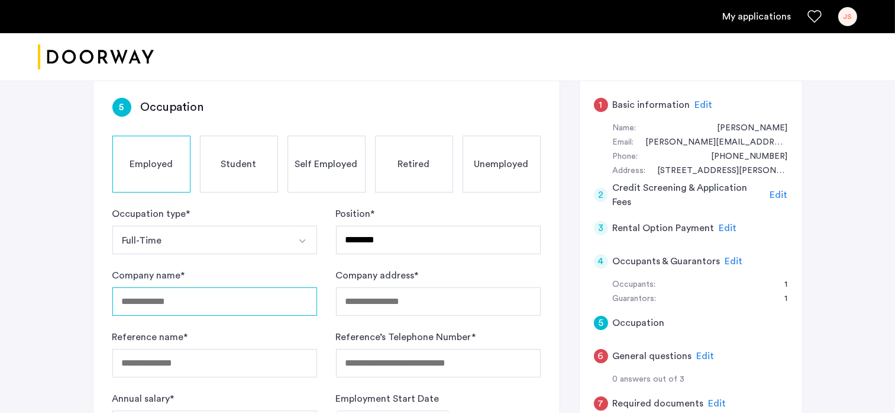
click at [144, 305] on input "Company name *" at bounding box center [214, 301] width 205 height 28
type input "**********"
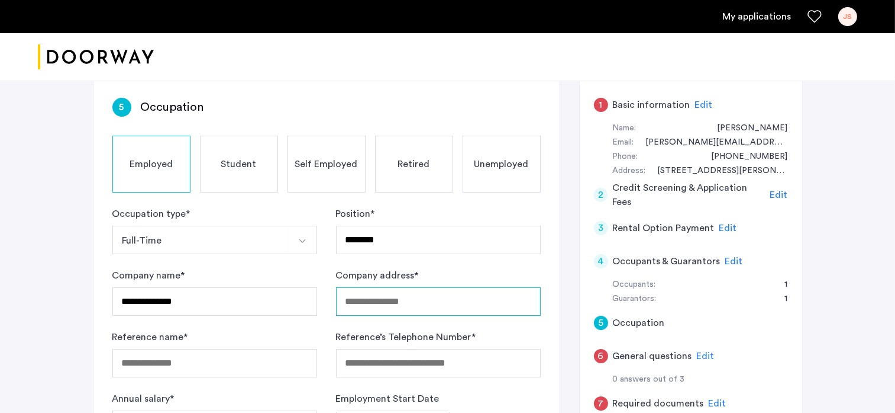
click at [355, 303] on input "Company address *" at bounding box center [438, 301] width 205 height 28
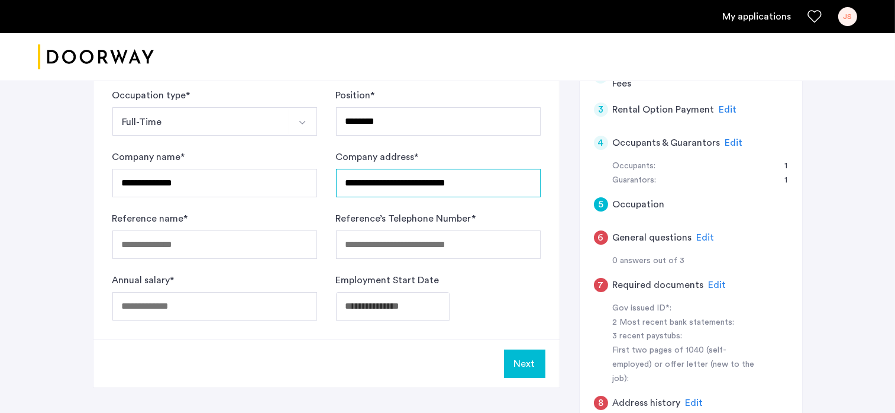
scroll to position [207, 0]
type input "**********"
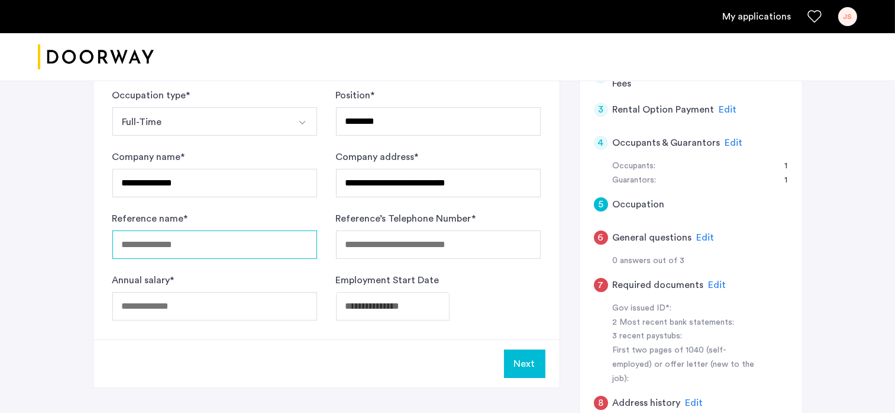
click at [176, 244] on input "Reference name *" at bounding box center [214, 244] width 205 height 28
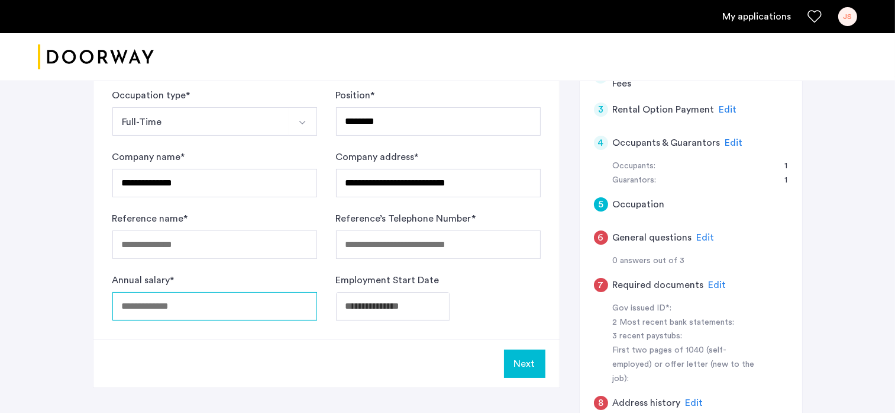
click at [172, 302] on div "Annual salary *" at bounding box center [214, 296] width 205 height 47
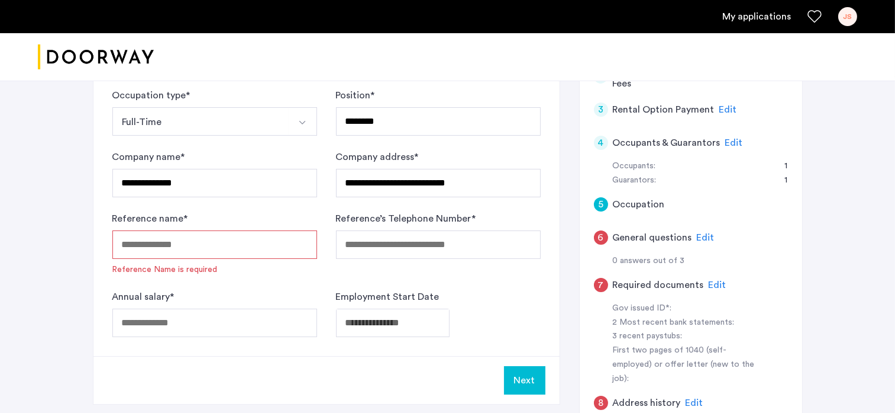
click at [173, 241] on input "Reference name *" at bounding box center [214, 244] width 205 height 28
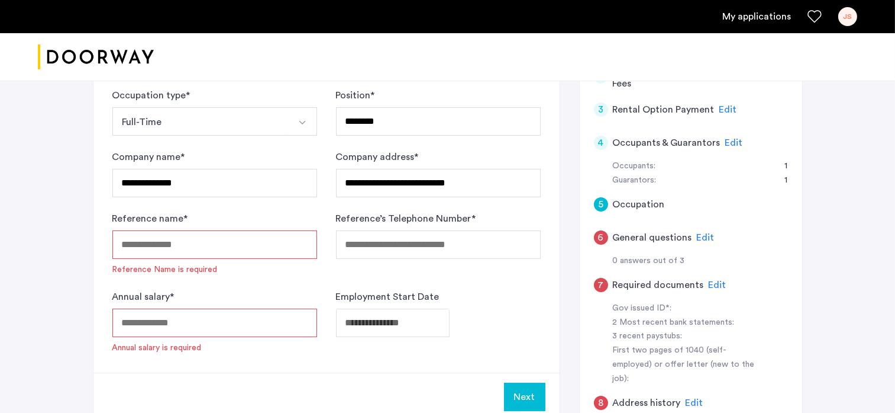
click at [197, 316] on input "Annual salary *" at bounding box center [214, 322] width 205 height 28
click at [179, 238] on input "Reference name *" at bounding box center [214, 244] width 205 height 28
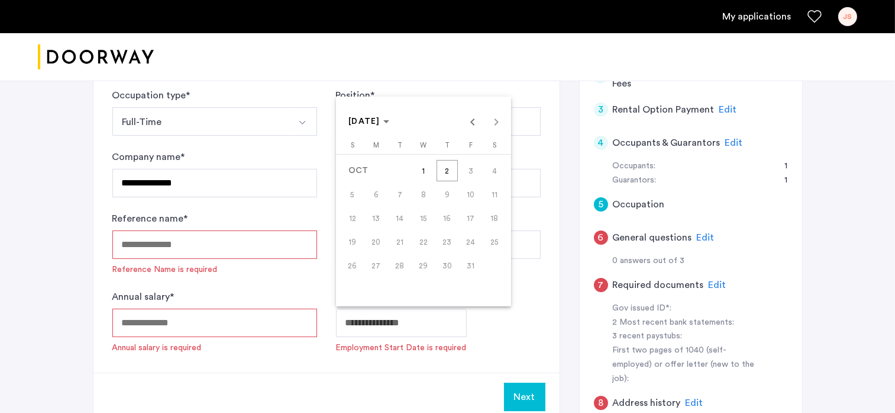
click at [472, 124] on span "Previous month" at bounding box center [472, 121] width 24 height 24
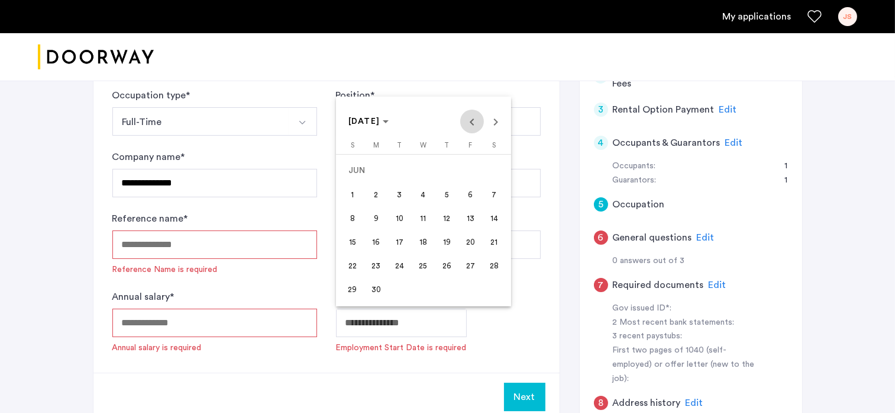
click at [472, 124] on span "Previous month" at bounding box center [472, 121] width 24 height 24
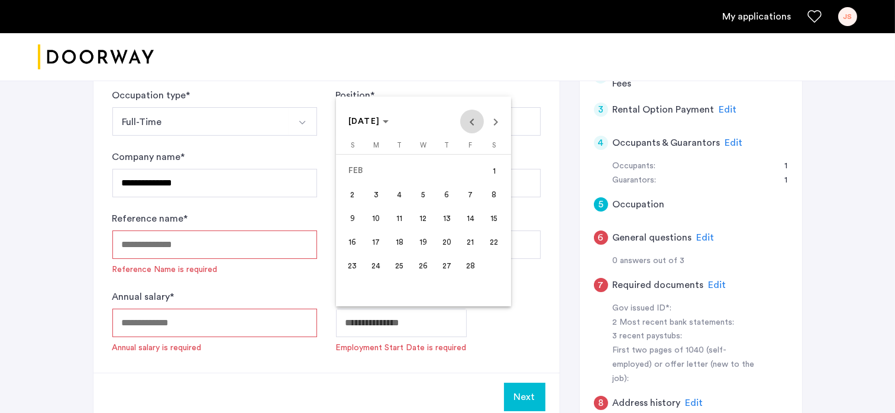
click at [472, 124] on span "Previous month" at bounding box center [472, 121] width 24 height 24
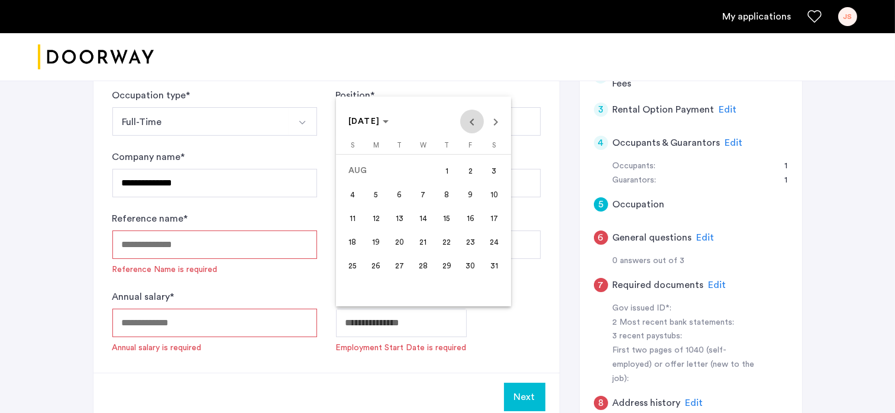
click at [472, 124] on span "Previous month" at bounding box center [472, 121] width 24 height 24
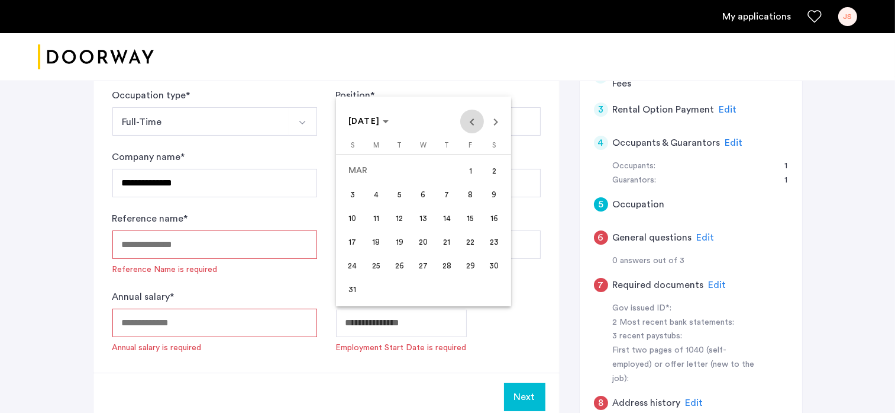
click at [472, 124] on span "Previous month" at bounding box center [472, 121] width 24 height 24
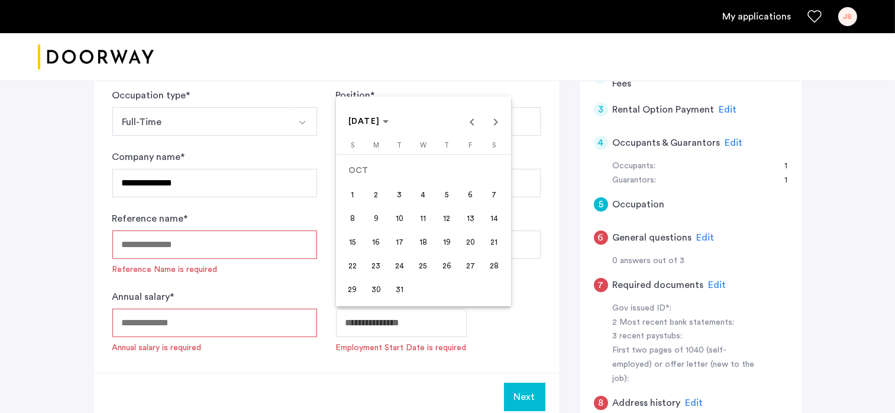
click at [357, 319] on div at bounding box center [447, 206] width 895 height 413
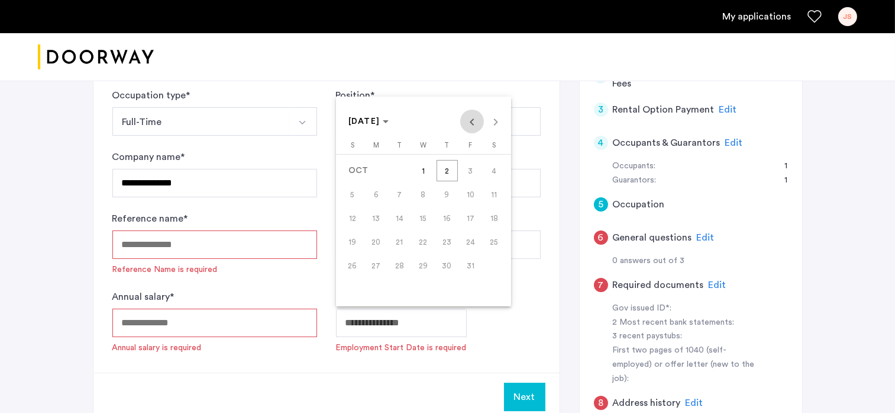
click at [472, 122] on span "Previous month" at bounding box center [472, 121] width 24 height 24
click at [389, 122] on icon "Choose month and year" at bounding box center [386, 121] width 6 height 3
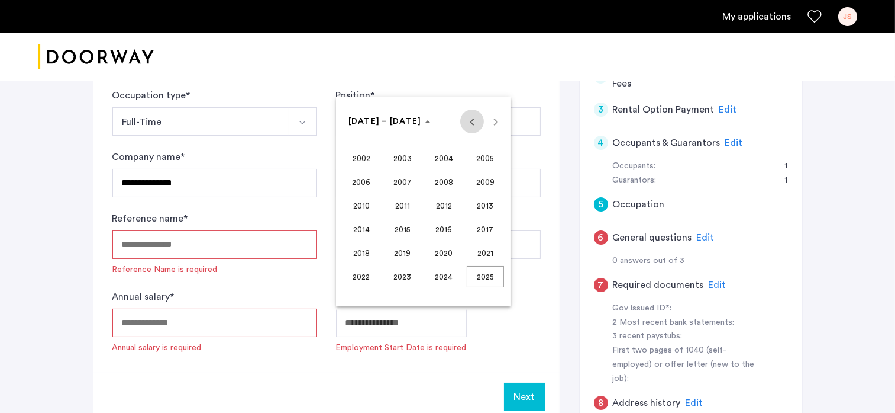
click at [472, 120] on span "Previous 24 years" at bounding box center [472, 121] width 24 height 24
click at [391, 202] on span "1987" at bounding box center [402, 205] width 37 height 21
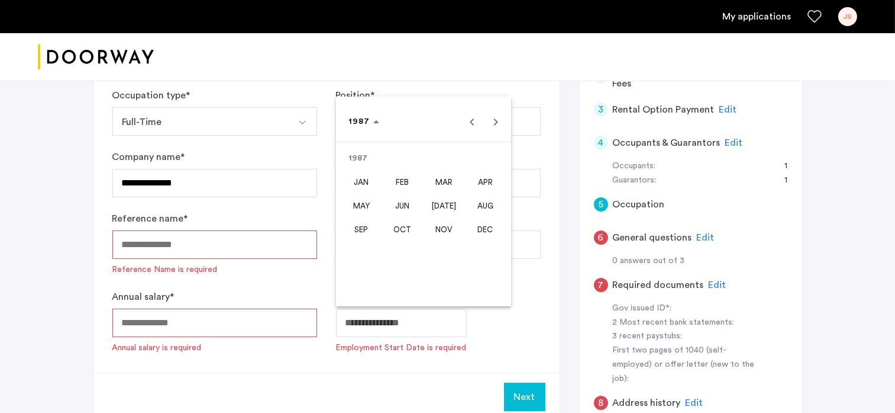
click at [401, 203] on span "JUN" at bounding box center [402, 205] width 37 height 21
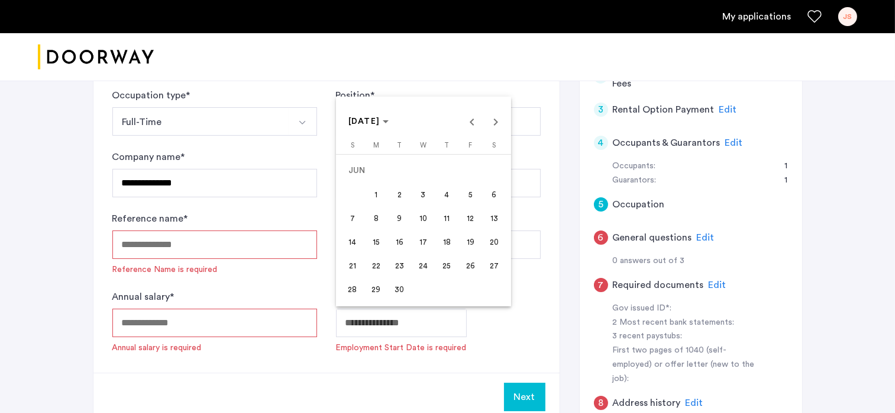
click at [375, 192] on span "1" at bounding box center [376, 193] width 21 height 21
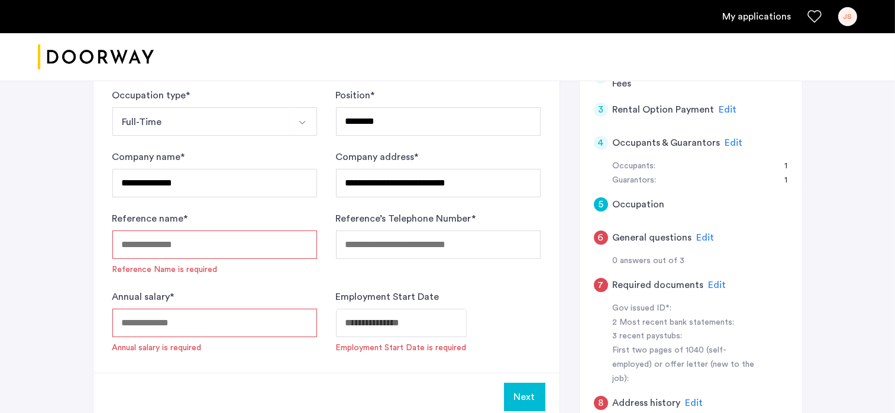
type input "**********"
click at [168, 318] on input "Annual salary *" at bounding box center [214, 322] width 205 height 28
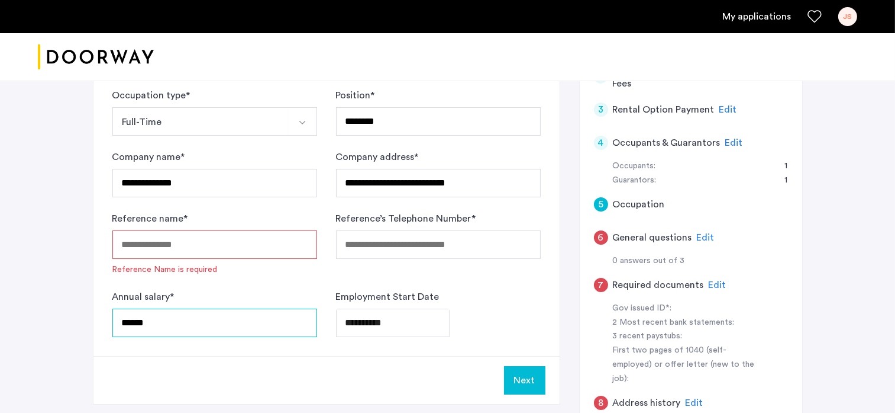
type input "******"
click at [159, 248] on input "Reference name *" at bounding box center [214, 244] width 205 height 28
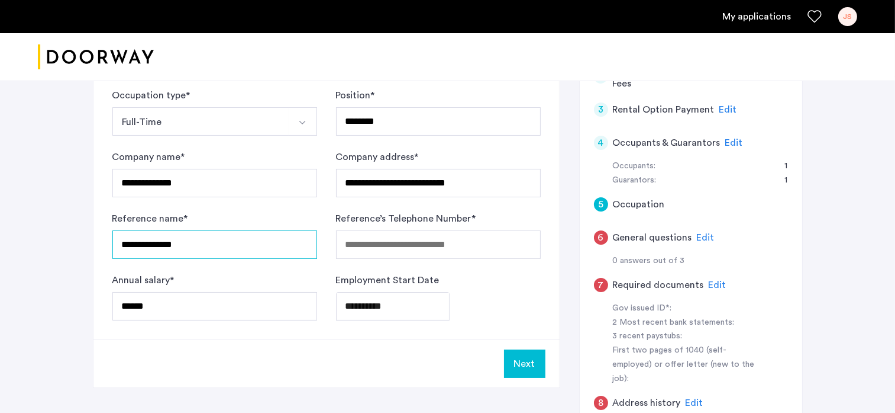
type input "**********"
click at [522, 366] on button "Next" at bounding box center [524, 363] width 41 height 28
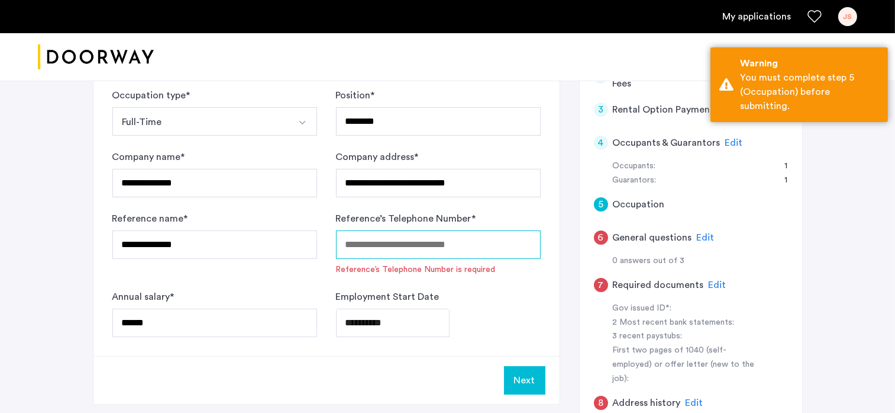
click at [370, 240] on input "Reference’s Telephone Number *" at bounding box center [438, 244] width 205 height 28
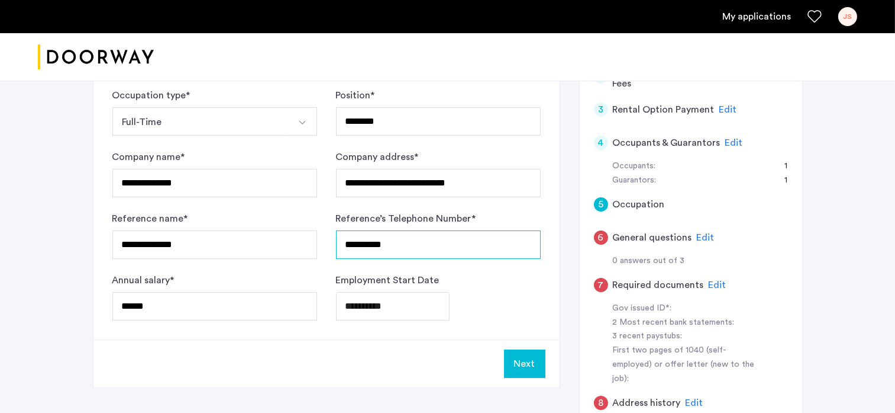
type input "**********"
click at [529, 364] on button "Next" at bounding box center [524, 363] width 41 height 28
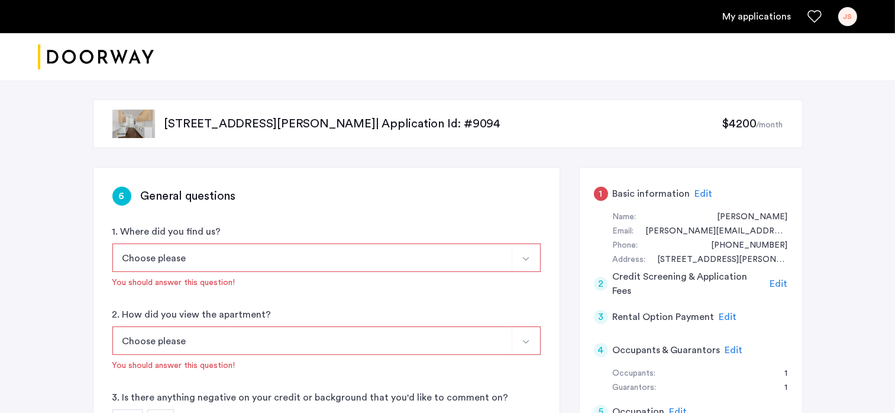
click at [527, 255] on img "Select option" at bounding box center [525, 258] width 9 height 9
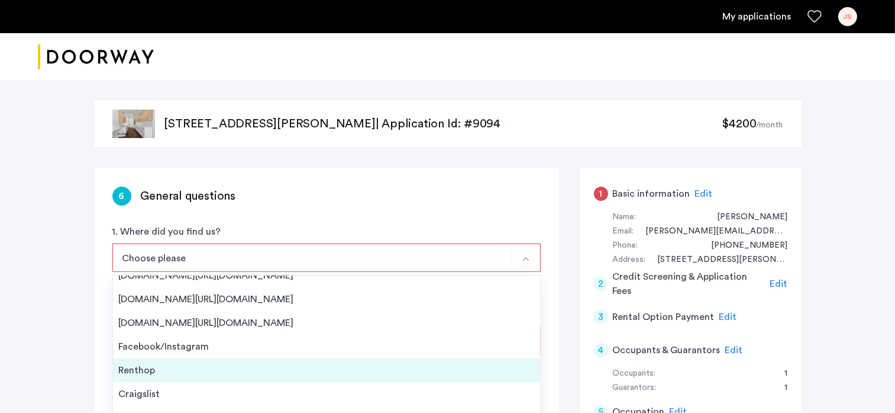
scroll to position [18, 0]
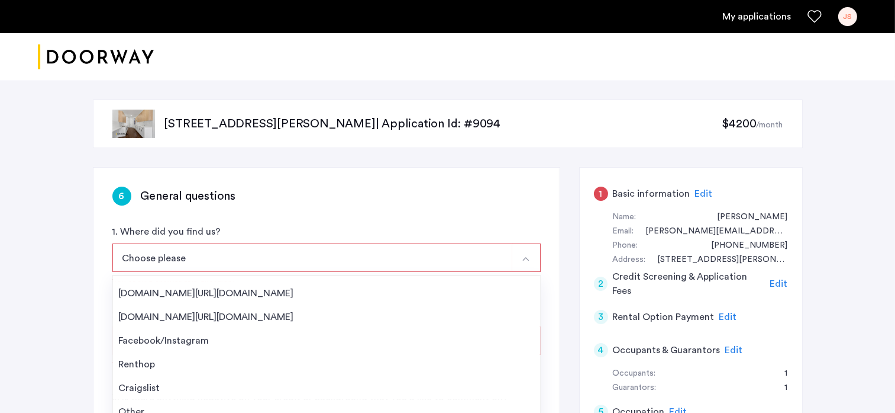
click at [125, 404] on div "Other" at bounding box center [326, 411] width 415 height 14
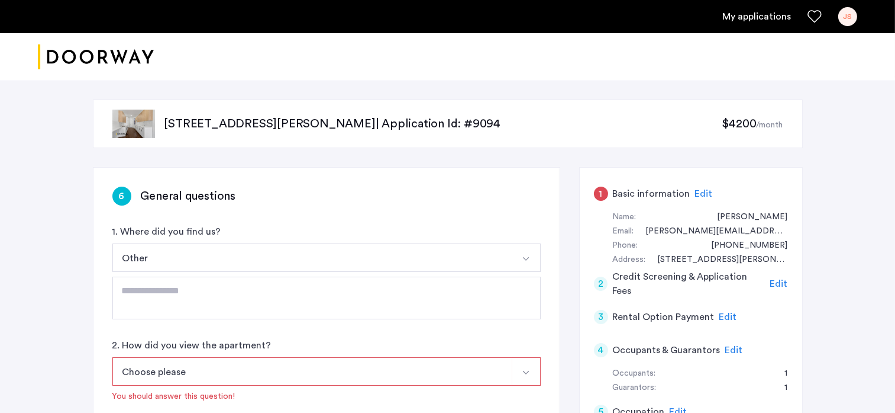
click at [527, 370] on img "Select option" at bounding box center [525, 372] width 9 height 9
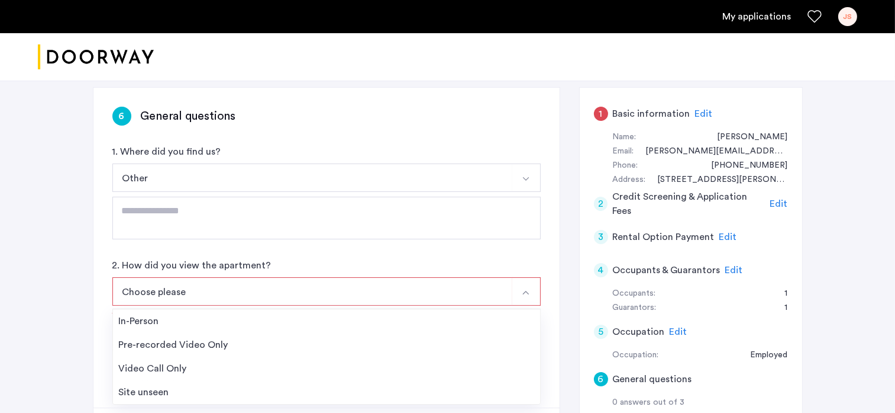
scroll to position [178, 0]
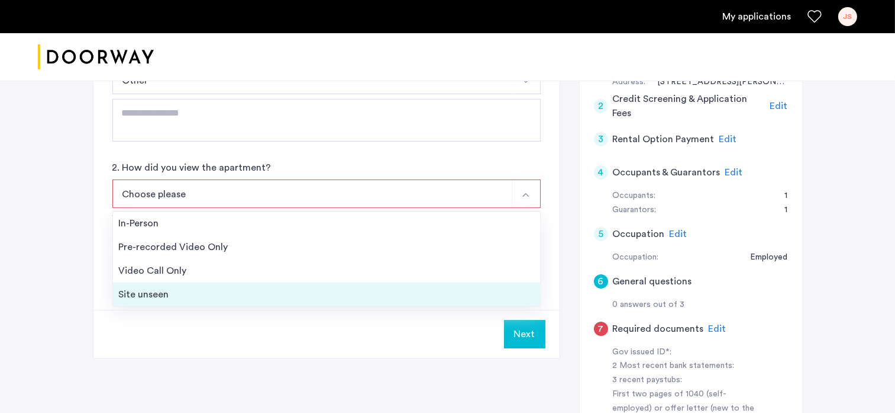
click at [142, 298] on div "Site unseen" at bounding box center [326, 294] width 415 height 14
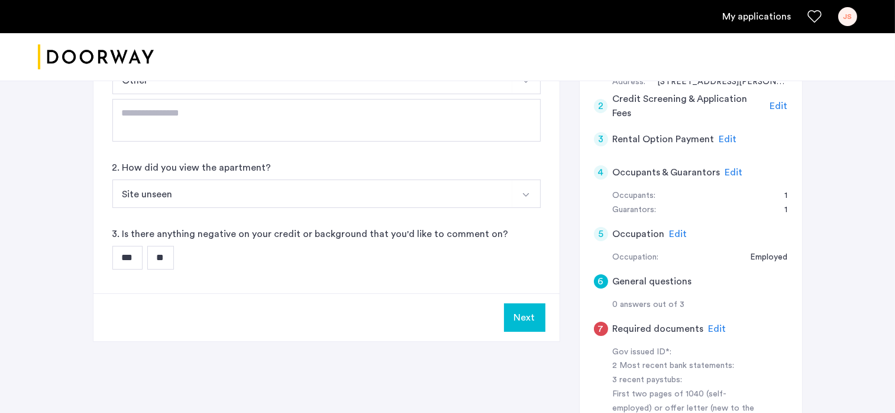
click at [166, 260] on input "**" at bounding box center [160, 258] width 27 height 24
click at [520, 314] on button "Next" at bounding box center [524, 317] width 41 height 28
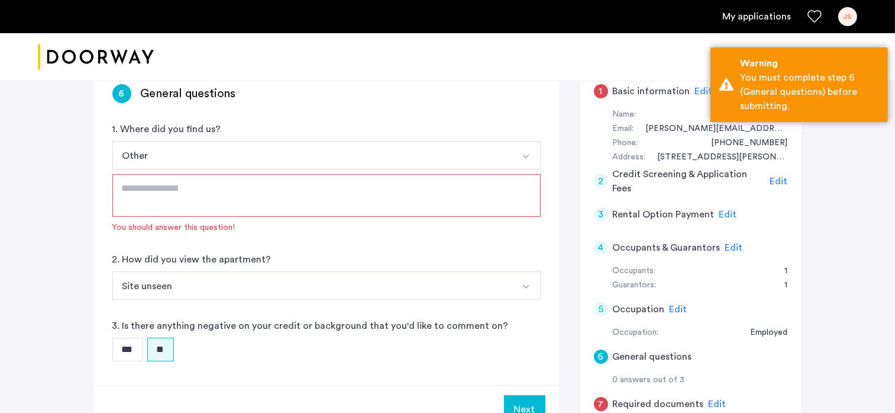
scroll to position [0, 0]
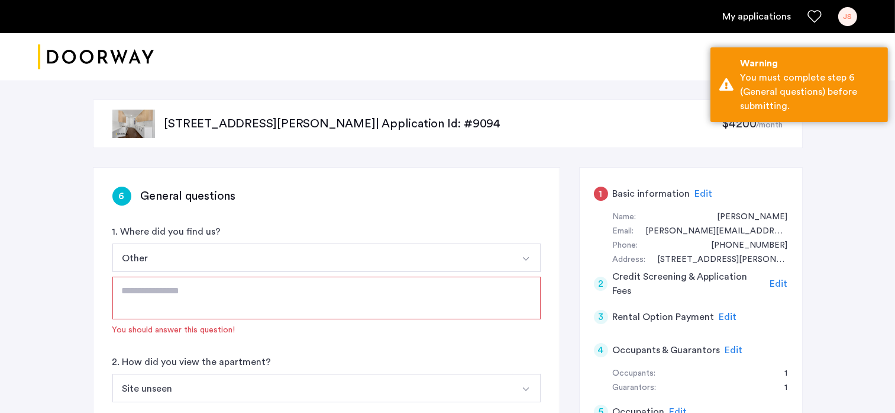
click at [129, 285] on textarea at bounding box center [326, 297] width 428 height 43
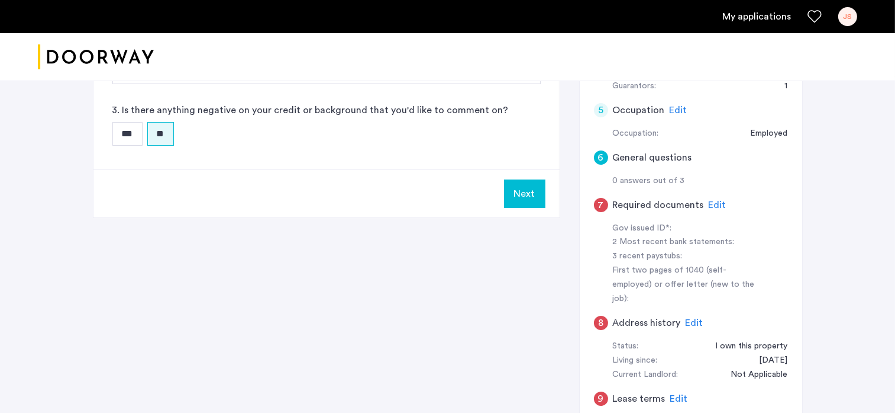
scroll to position [296, 0]
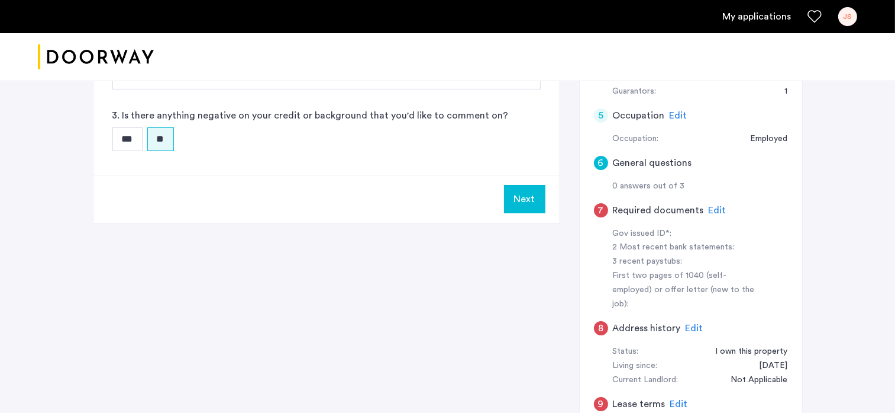
type textarea "**********"
click at [530, 196] on button "Next" at bounding box center [524, 199] width 41 height 28
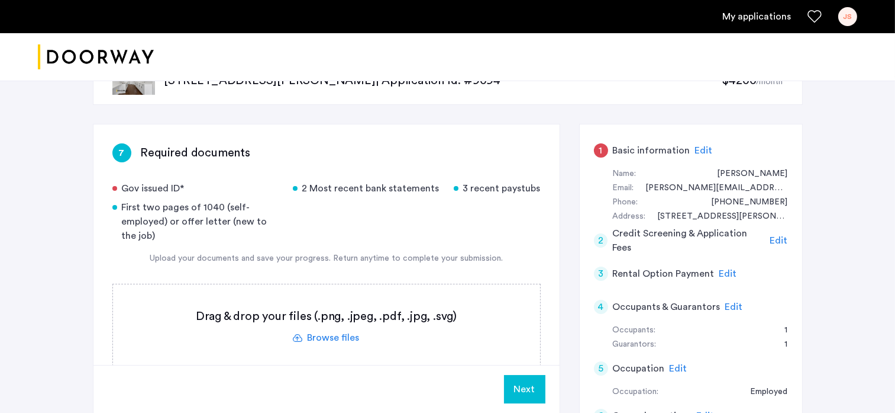
scroll to position [59, 0]
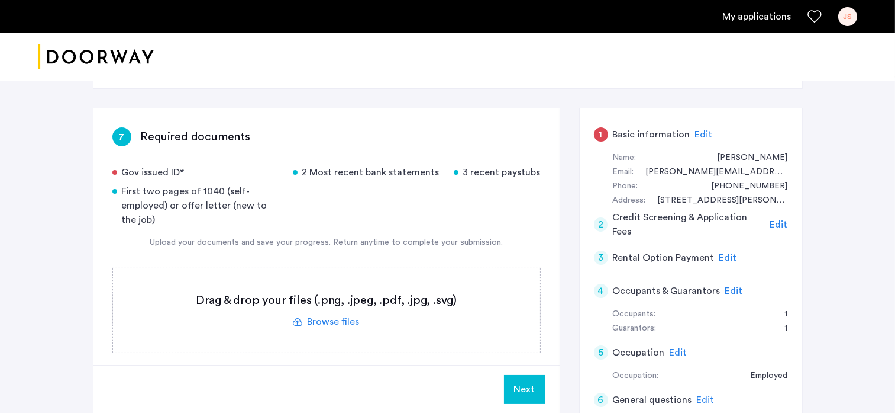
click at [527, 384] on button "Next" at bounding box center [524, 389] width 41 height 28
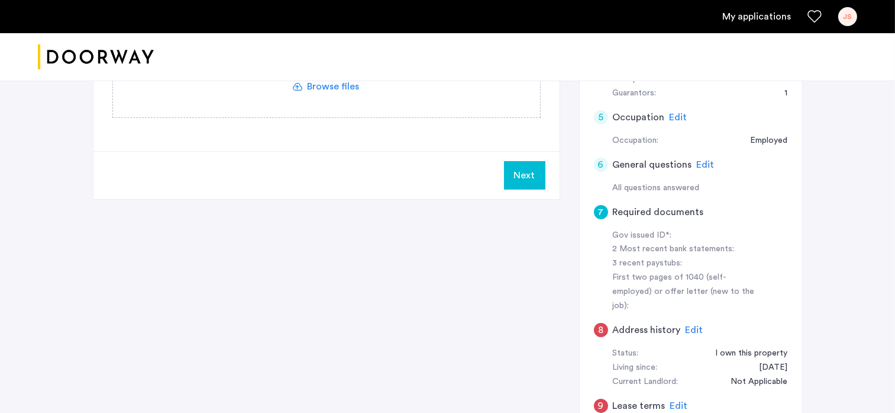
scroll to position [296, 0]
click at [533, 170] on button "Next" at bounding box center [524, 173] width 41 height 28
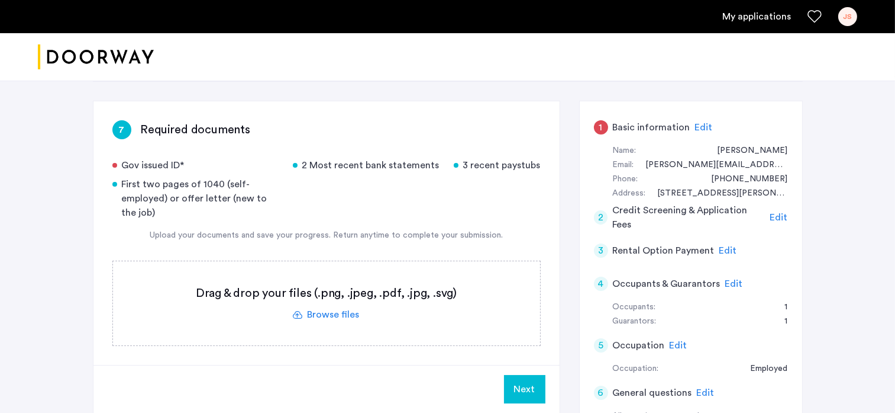
scroll to position [59, 0]
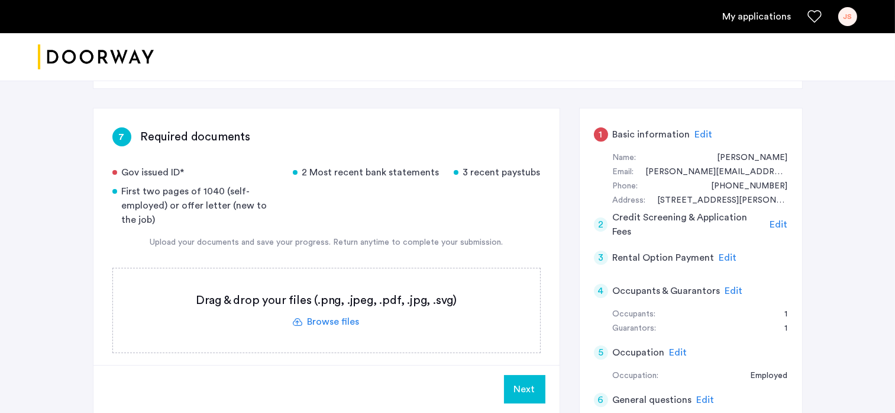
click at [850, 21] on div "JS" at bounding box center [848, 16] width 19 height 19
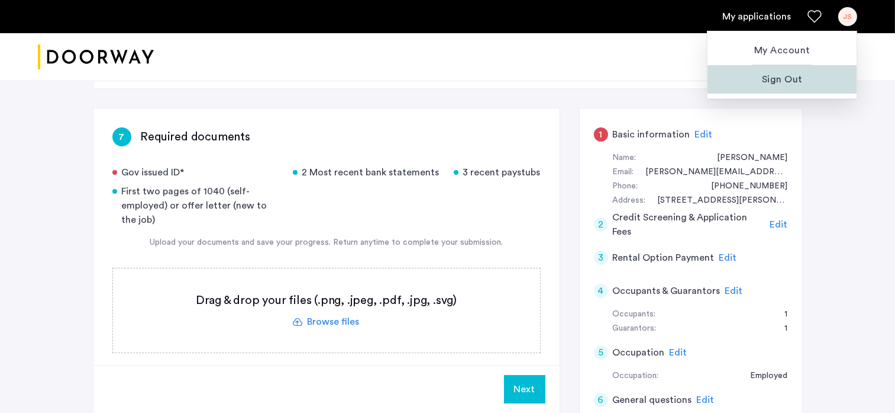
click at [806, 73] on span "Sign Out" at bounding box center [782, 79] width 130 height 14
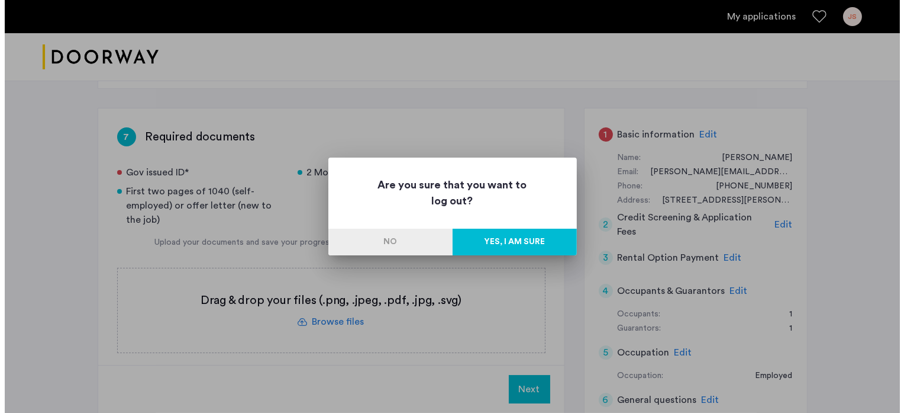
scroll to position [0, 0]
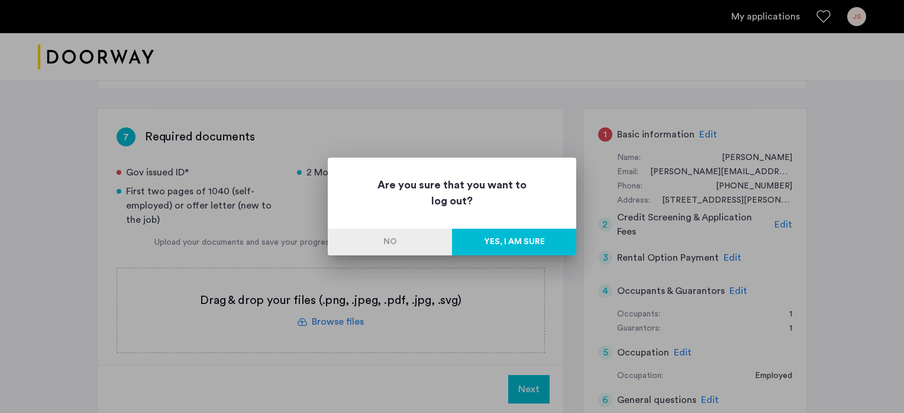
click at [491, 240] on button "Yes, I am sure" at bounding box center [514, 241] width 124 height 27
